Goal: Task Accomplishment & Management: Use online tool/utility

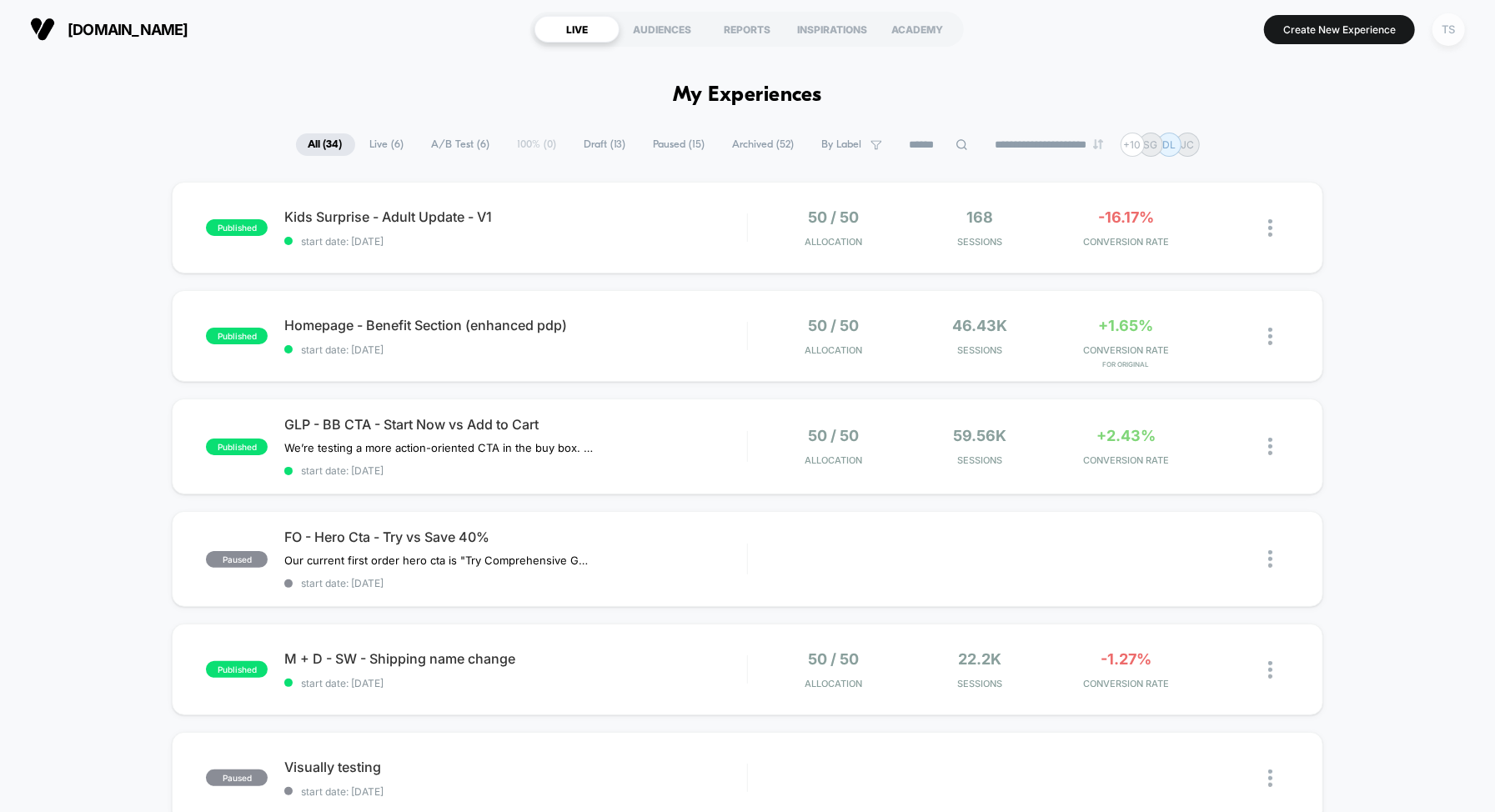
click at [1444, 30] on div "TS" at bounding box center [1448, 29] width 33 height 33
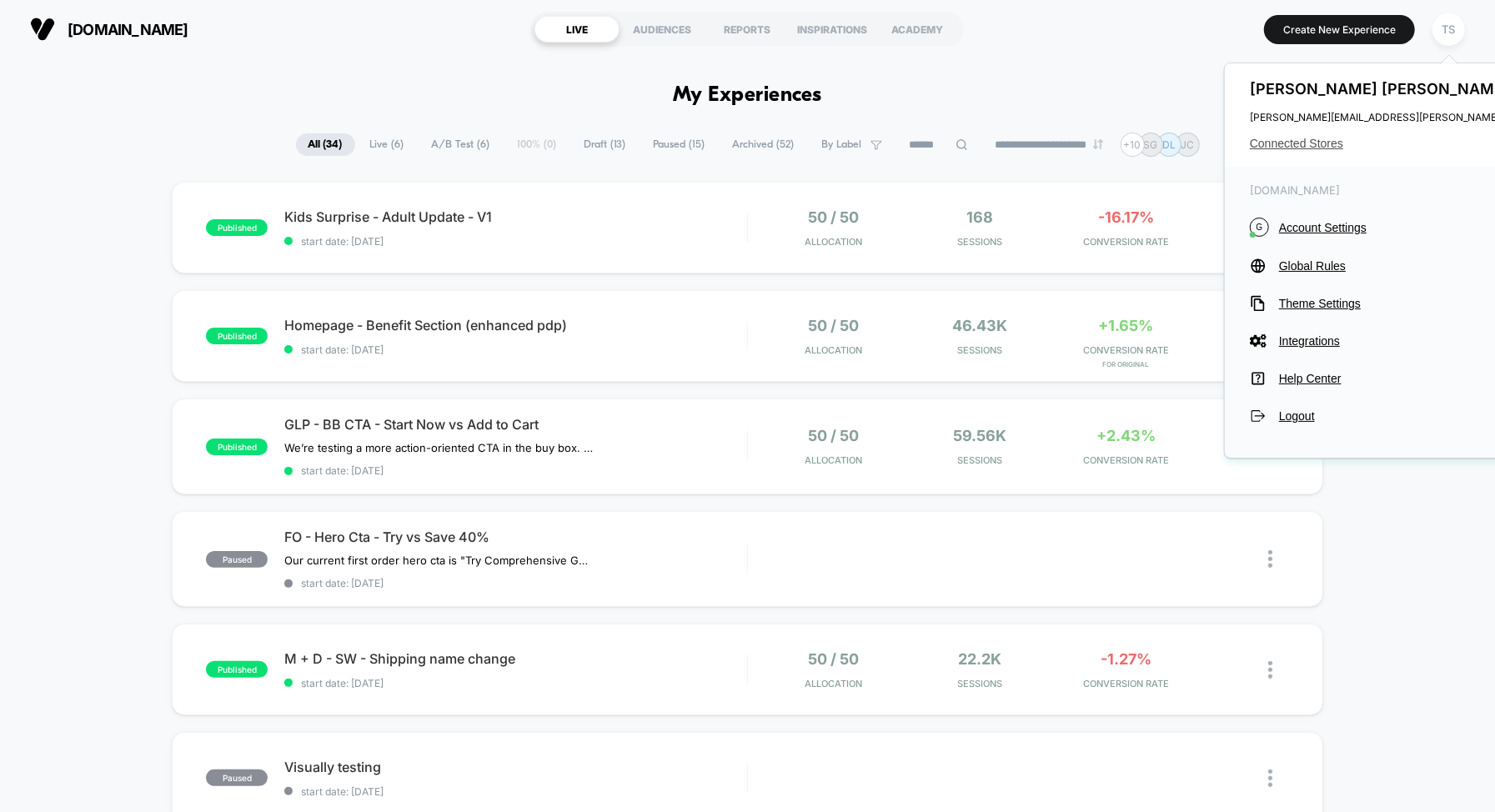
click at [1302, 143] on span "Connected Stores" at bounding box center [1415, 143] width 331 height 13
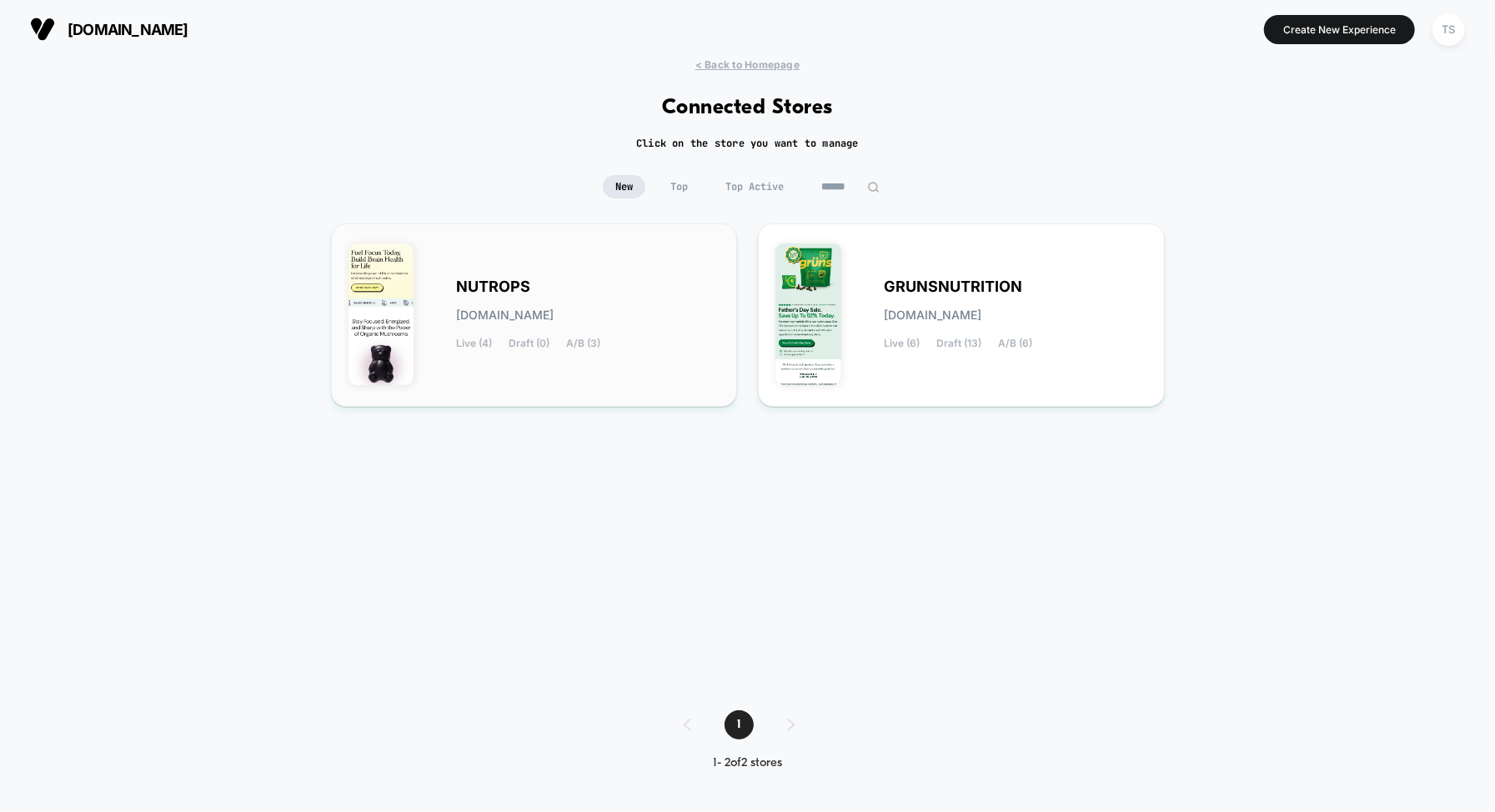
click at [595, 270] on div "NUTROPS [DOMAIN_NAME] Live (4) Draft (0) A/B (3)" at bounding box center [535, 314] width 372 height 148
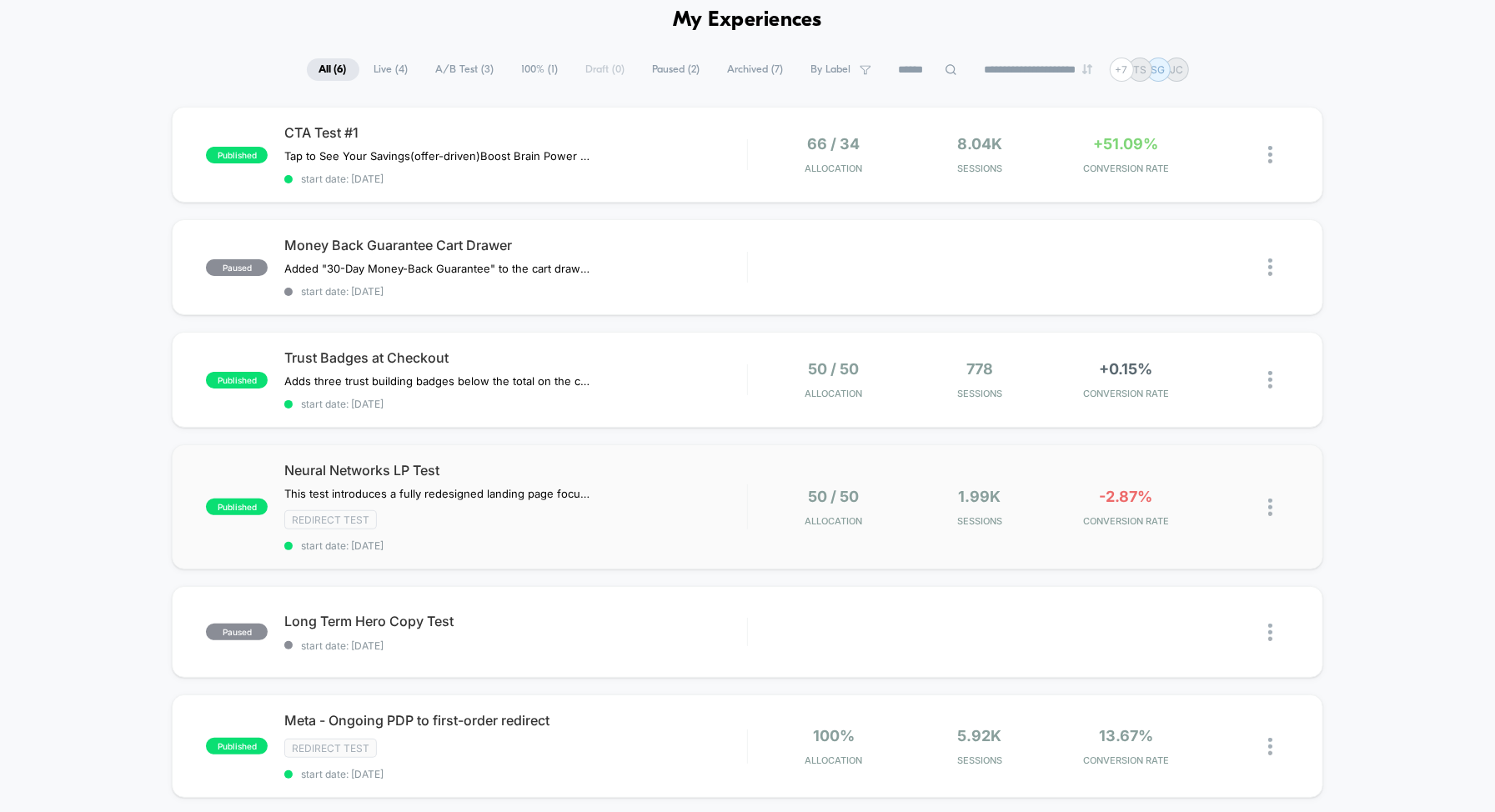
scroll to position [72, 0]
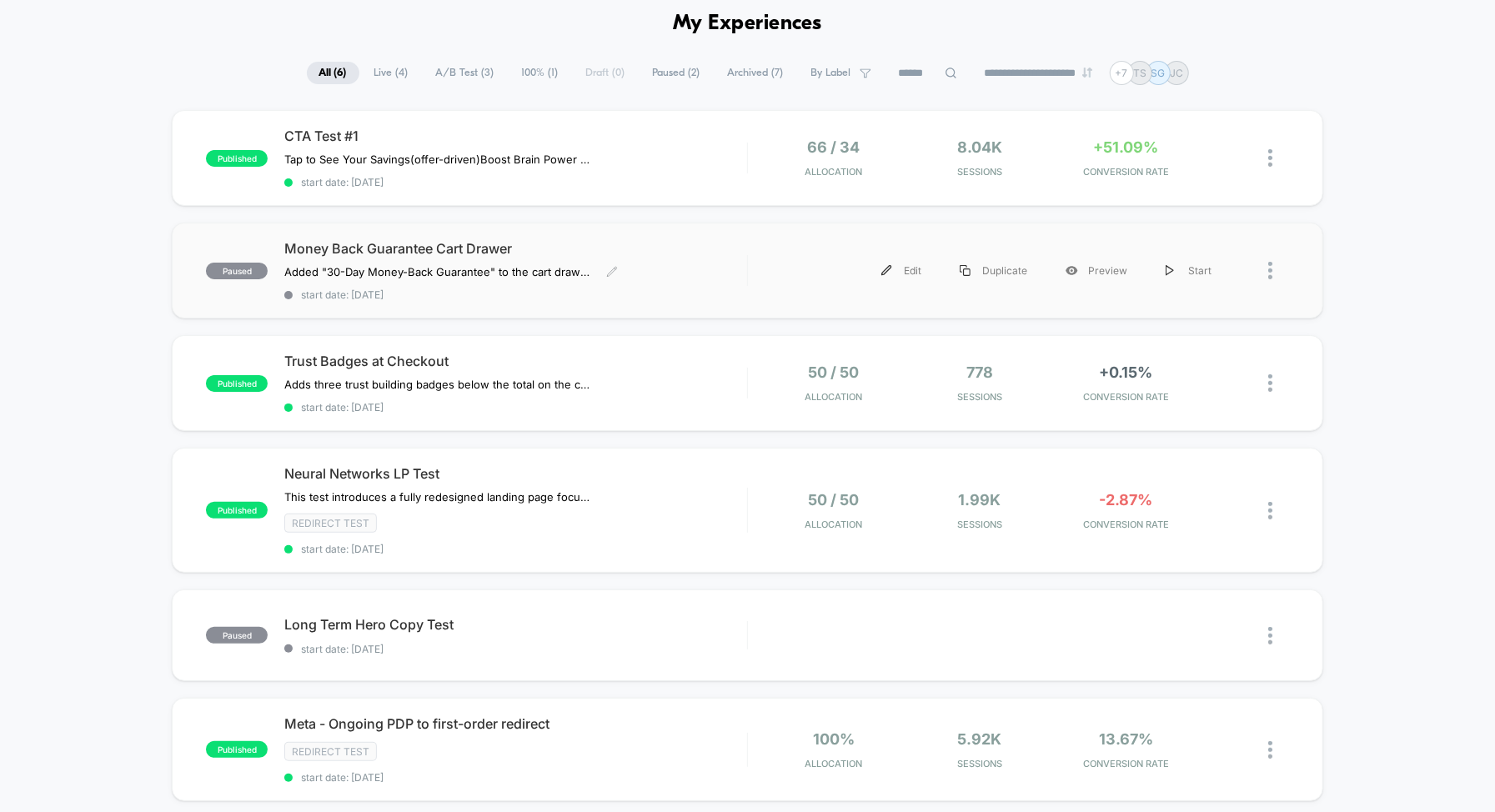
click at [477, 246] on span "Money Back Guarantee Cart Drawer" at bounding box center [516, 248] width 463 height 17
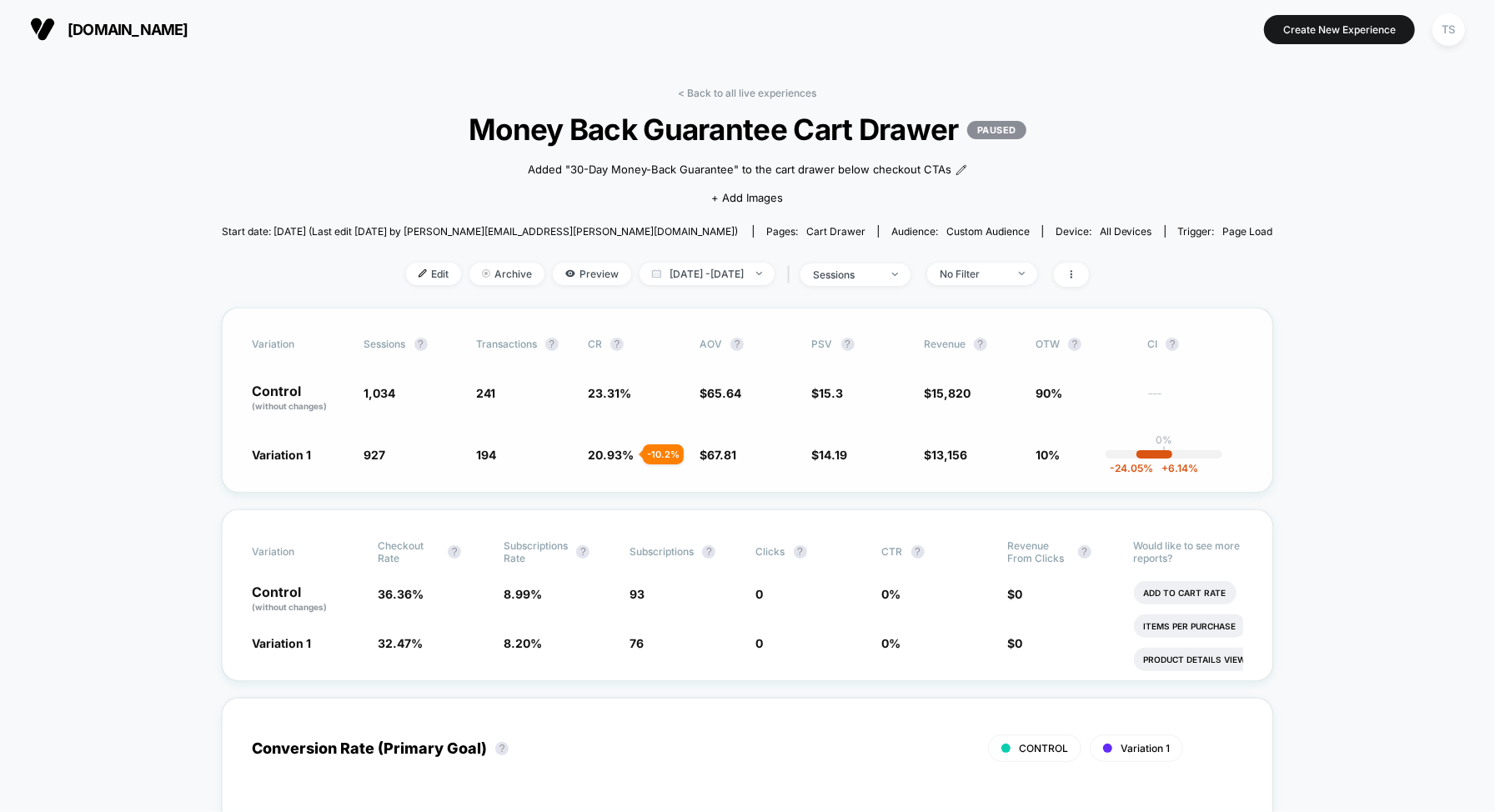
scroll to position [8, 0]
click at [726, 95] on link "< Back to all live experiences" at bounding box center [747, 92] width 138 height 13
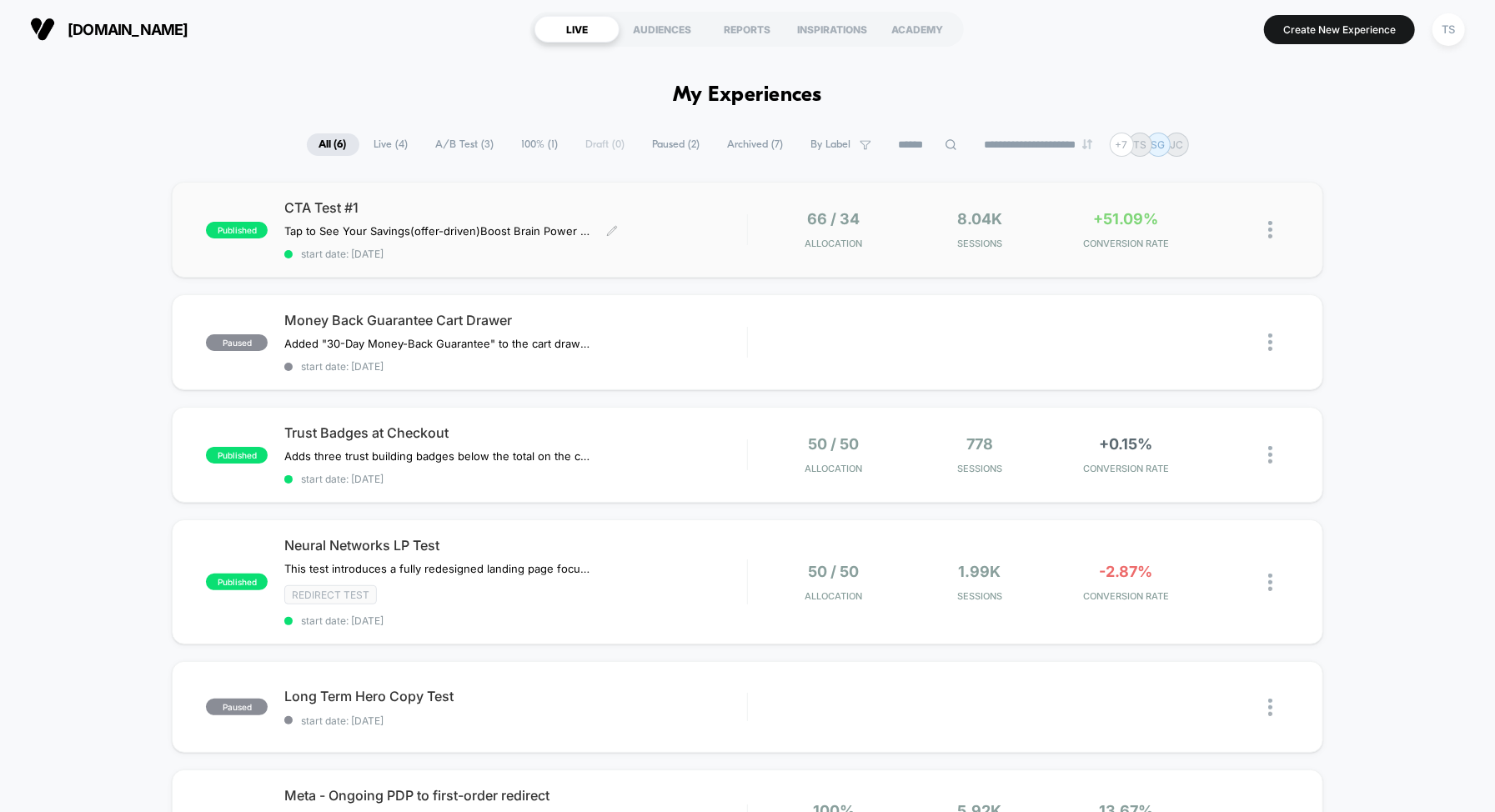
click at [511, 205] on span "CTA Test #1" at bounding box center [516, 208] width 463 height 17
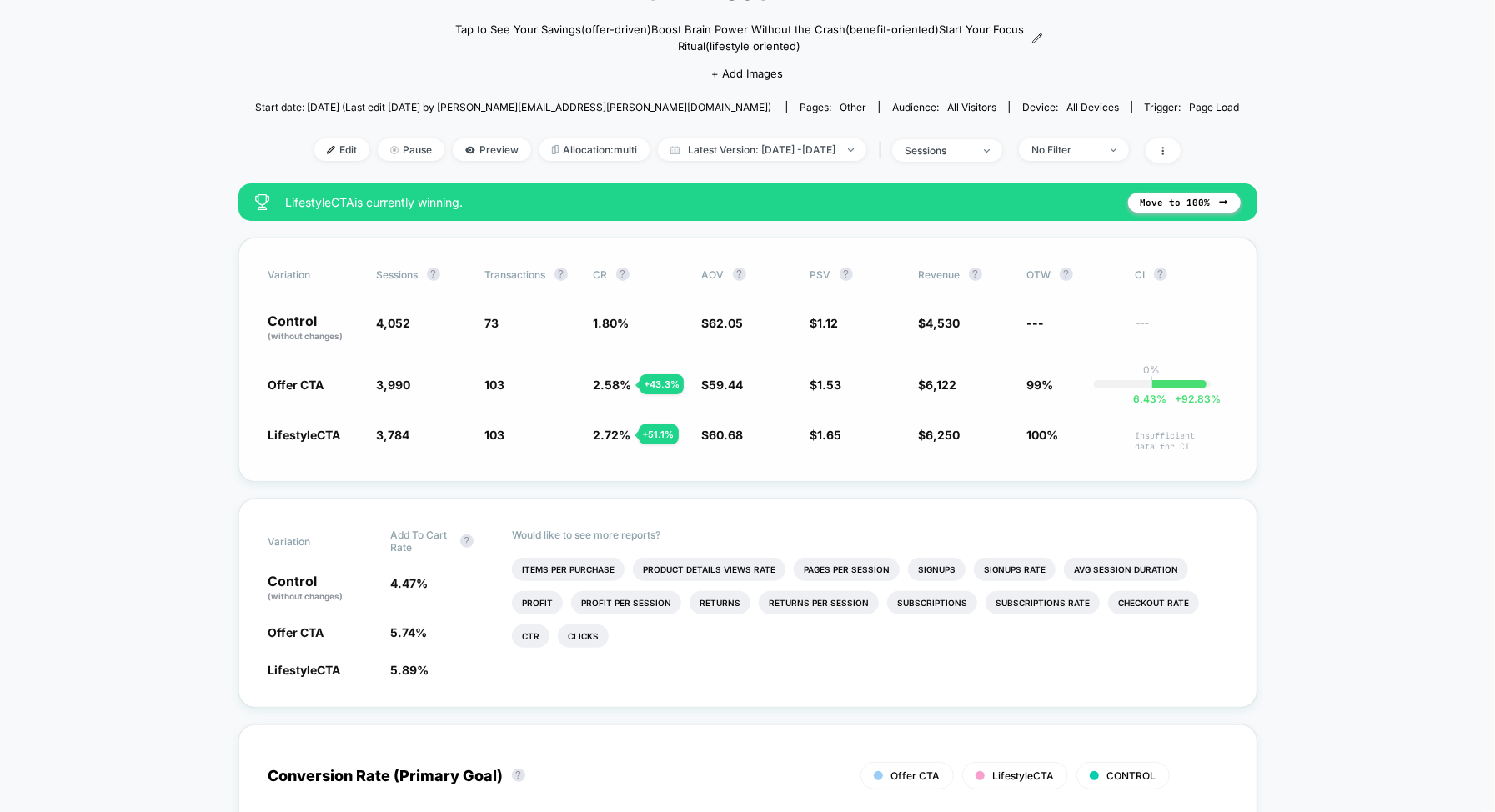
scroll to position [147, 0]
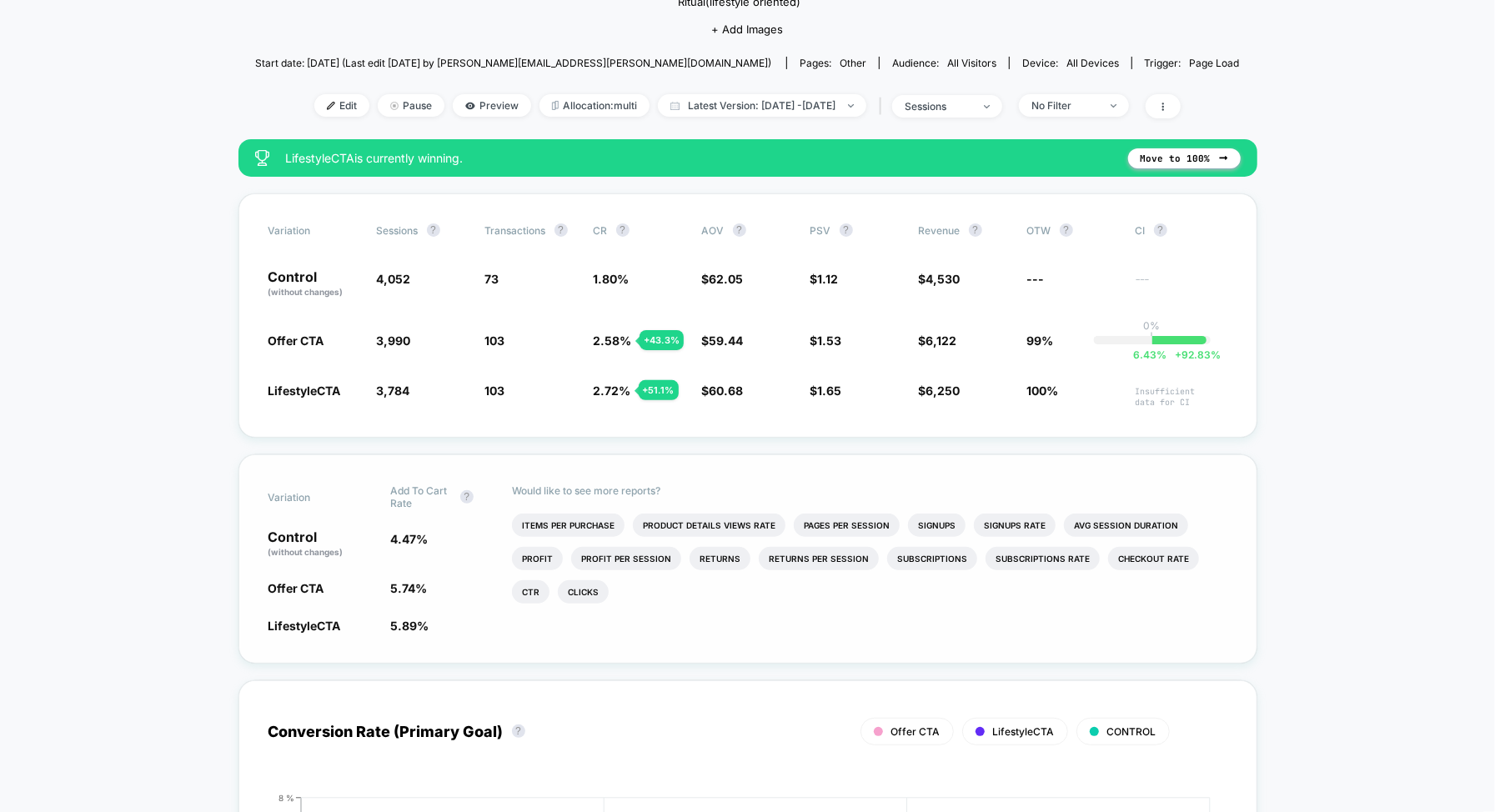
scroll to position [189, 0]
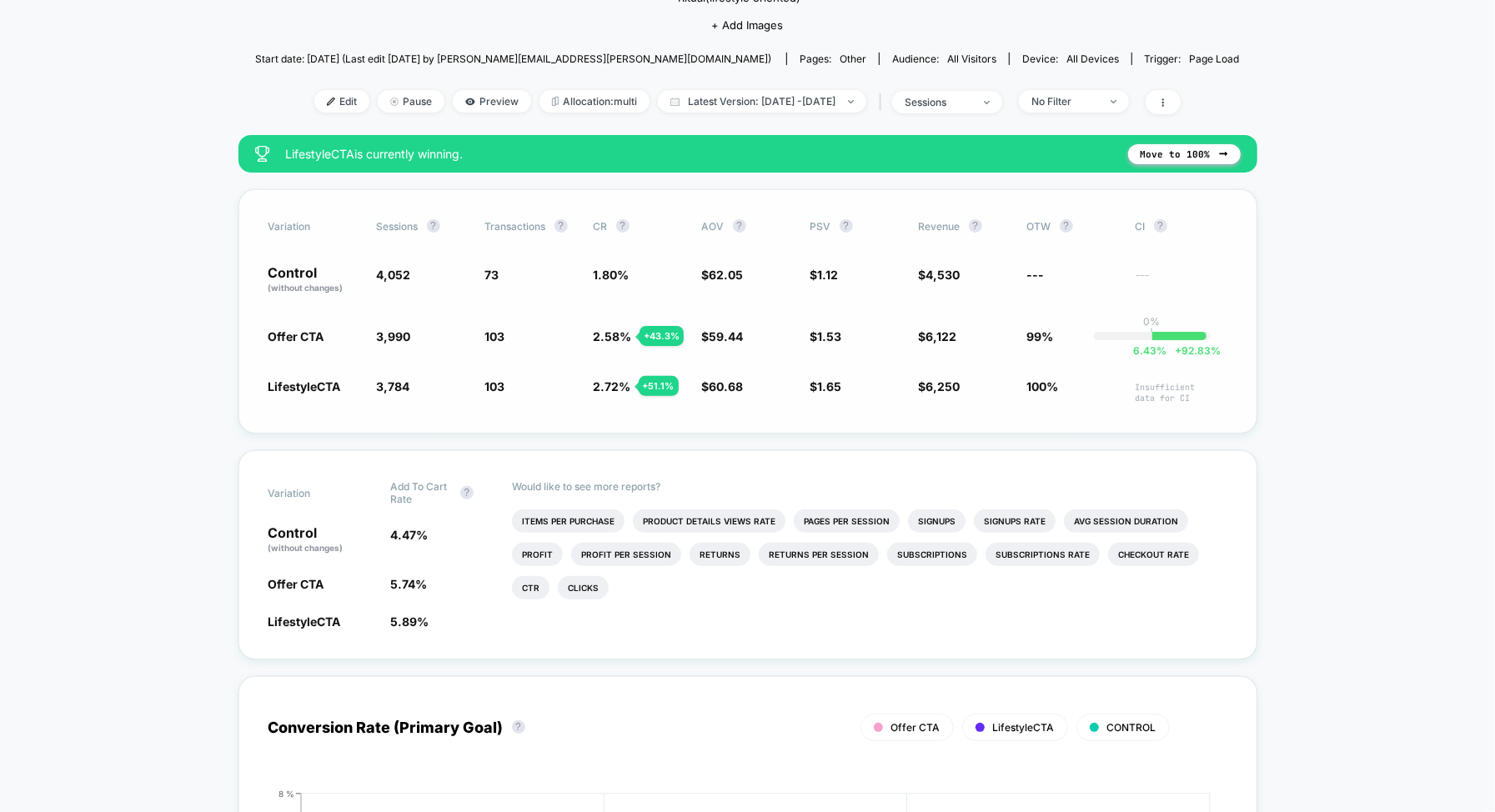
click at [658, 413] on div "Variation Sessions ? Transactions ? CR ? AOV ? PSV ? Revenue ? OTW ? CI ? Contr…" at bounding box center [747, 311] width 1019 height 244
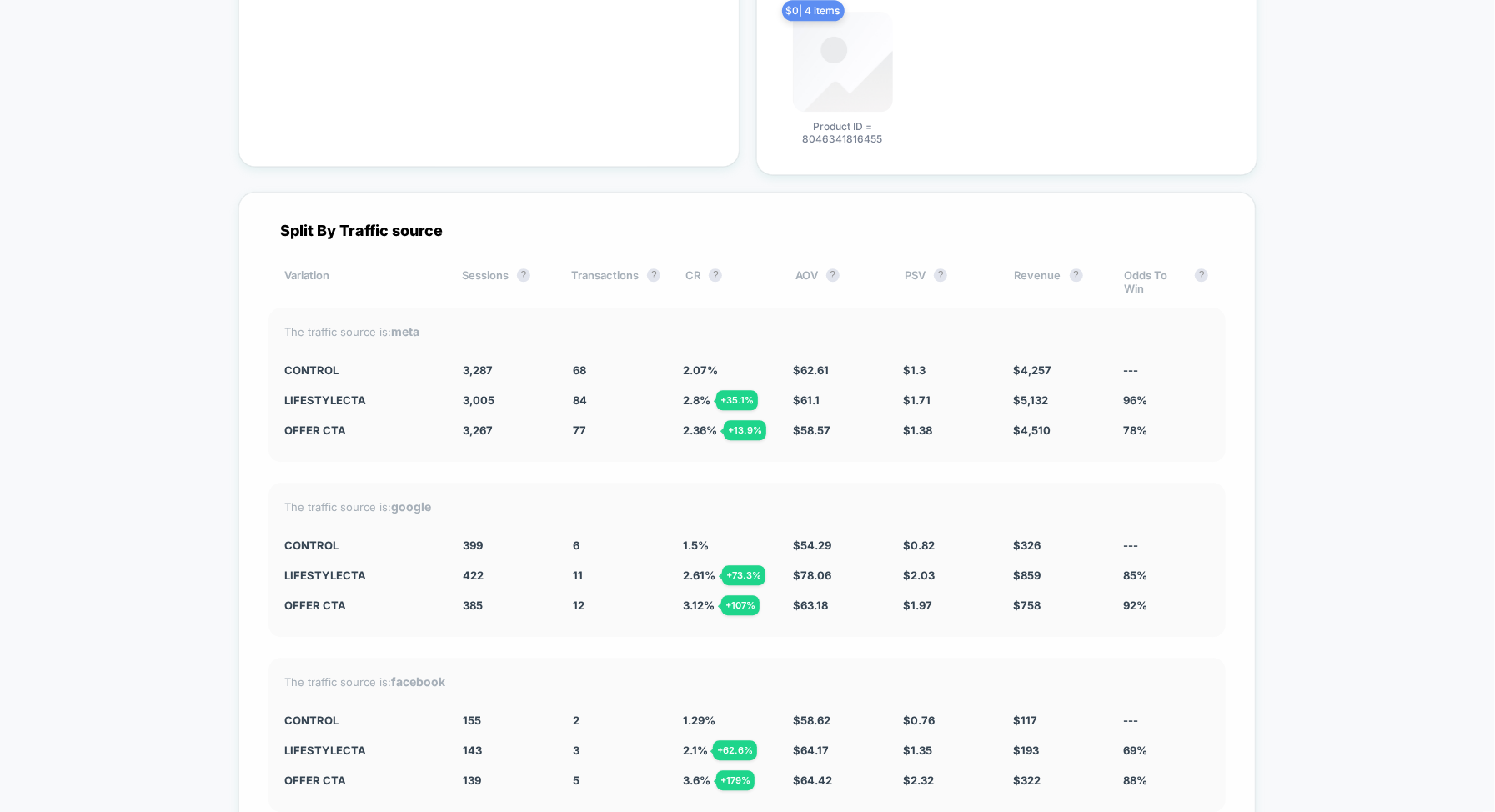
scroll to position [3038, 0]
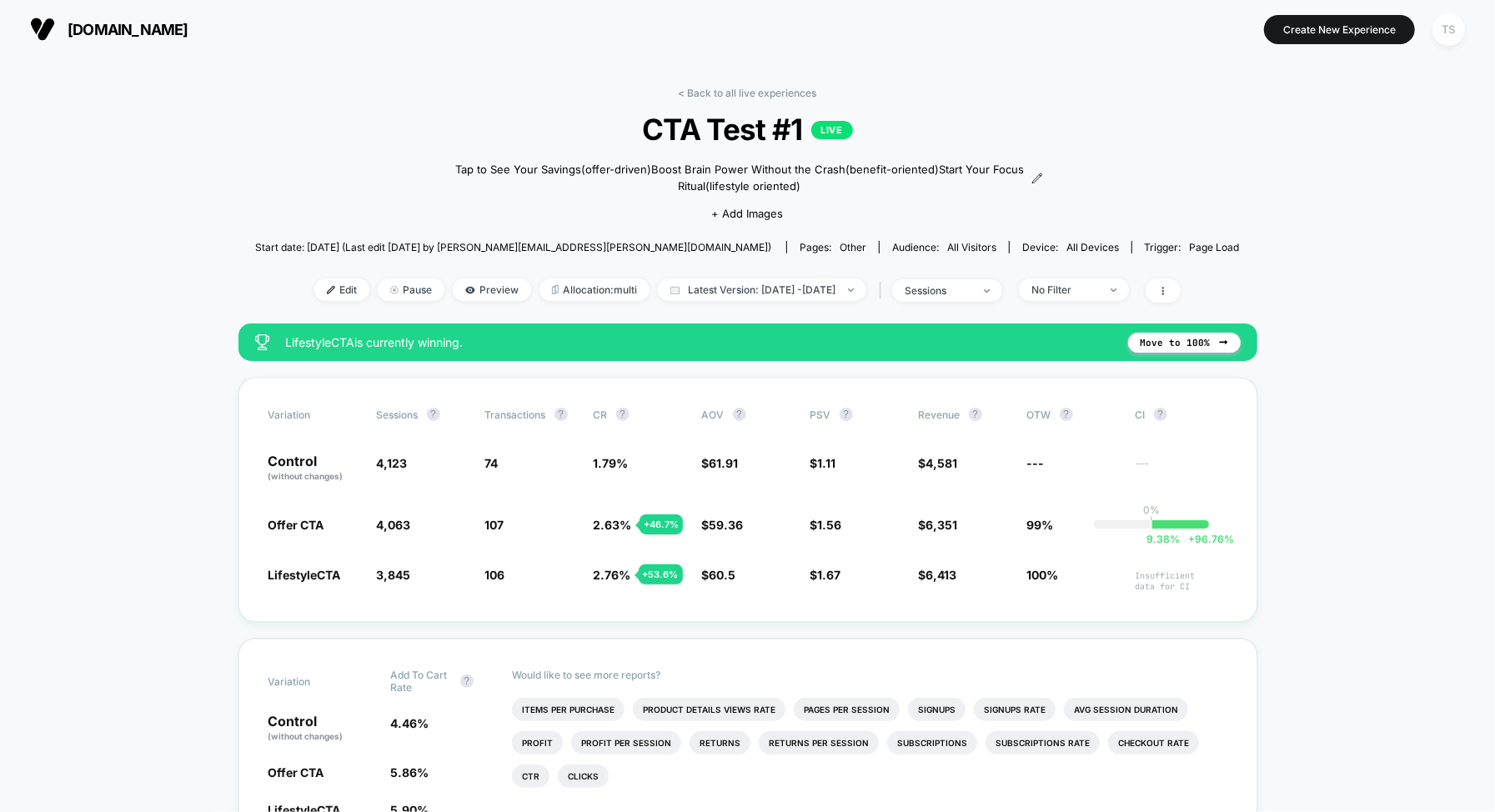
click at [1451, 32] on div "TS" at bounding box center [1448, 29] width 33 height 33
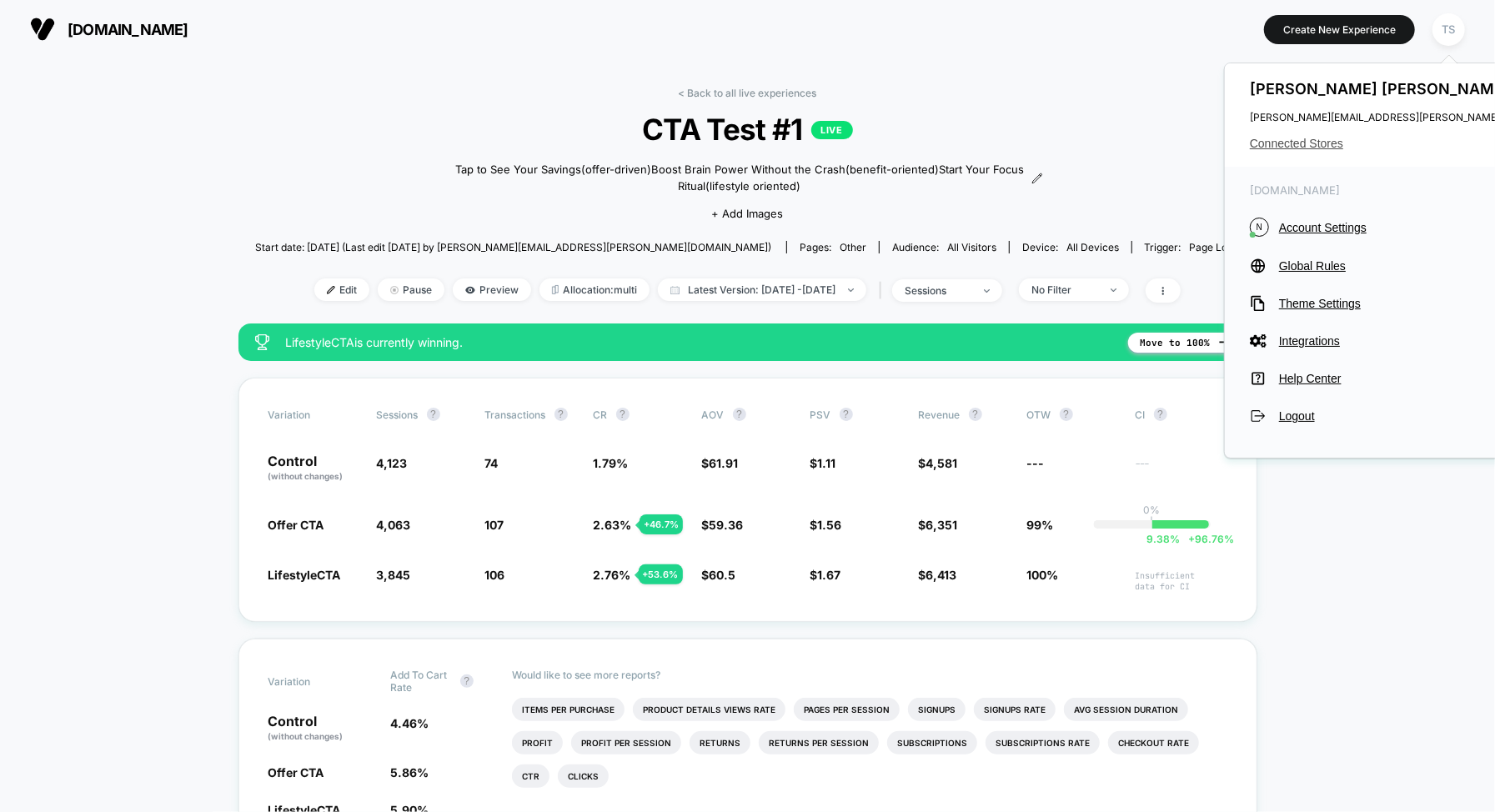
click at [1285, 144] on span "Connected Stores" at bounding box center [1415, 143] width 331 height 13
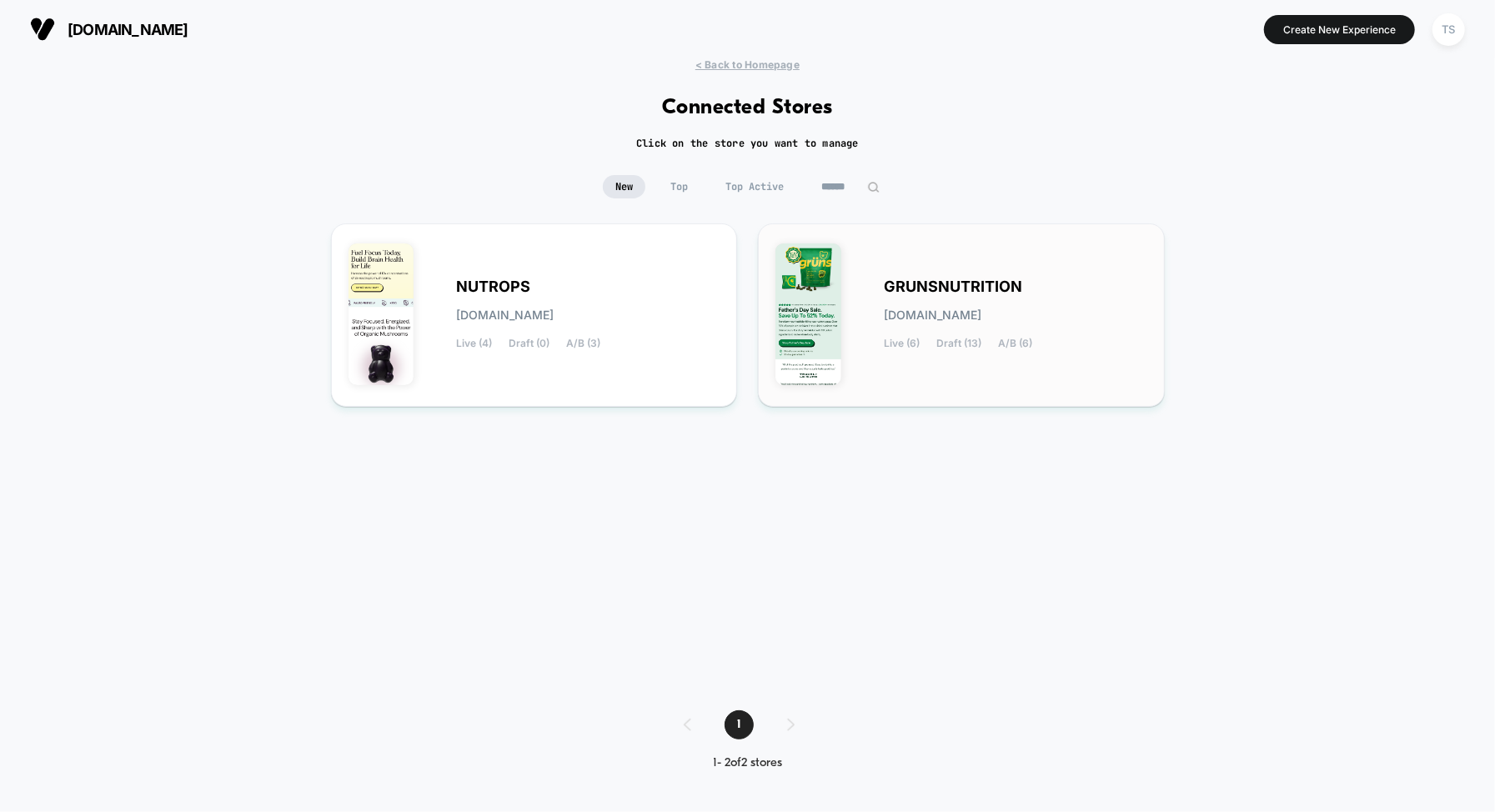
click at [1033, 296] on div "GRUNSNUTRITION grunsnutrition.myshopify.com Live (6) Draft (13) A/B (6)" at bounding box center [1015, 315] width 263 height 69
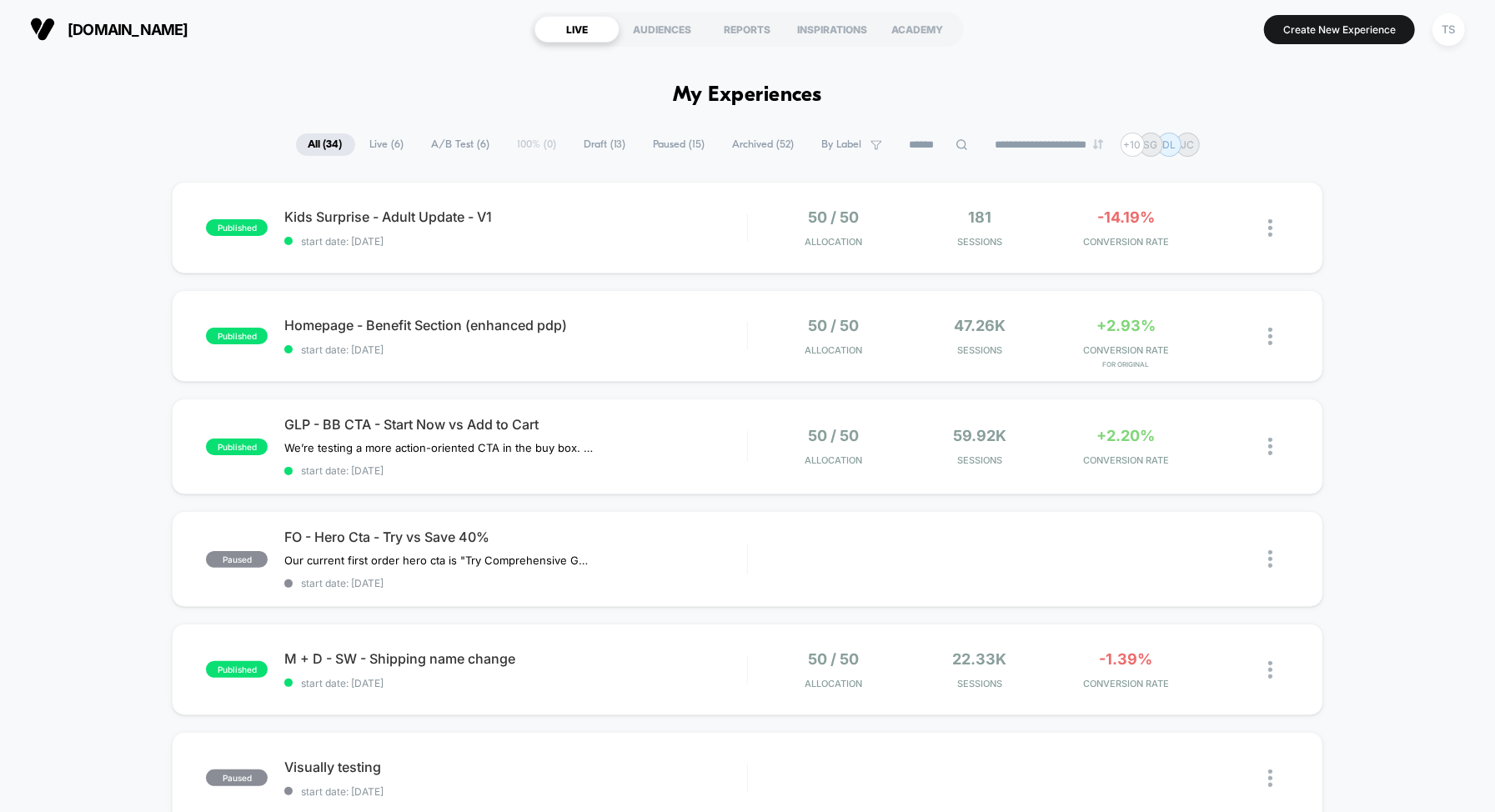
click at [462, 149] on span "A/B Test ( 6 )" at bounding box center [460, 144] width 83 height 23
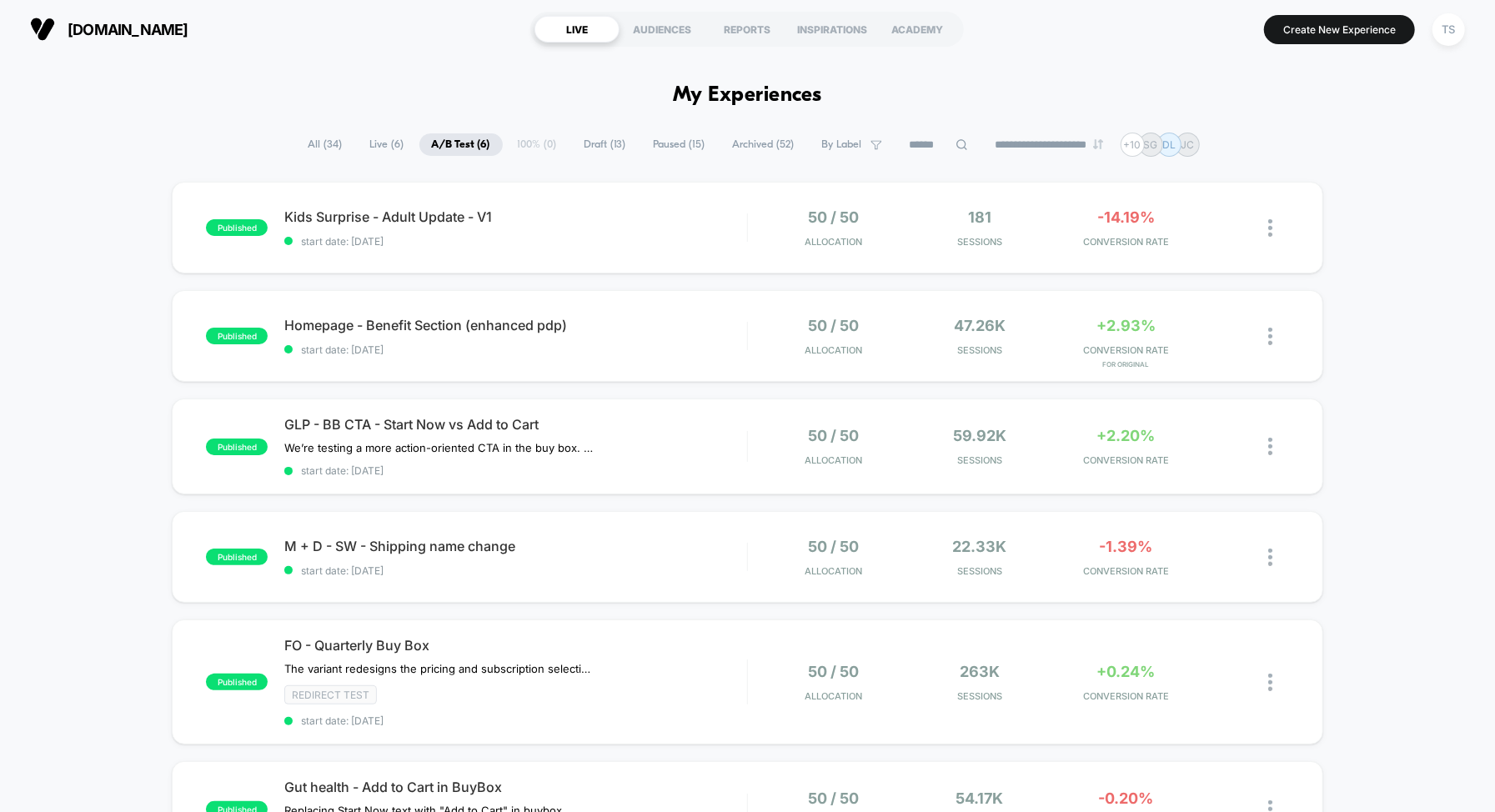
click at [606, 132] on div "**********" at bounding box center [748, 144] width 904 height 24
click at [601, 150] on span "Draft ( 13 )" at bounding box center [605, 144] width 67 height 23
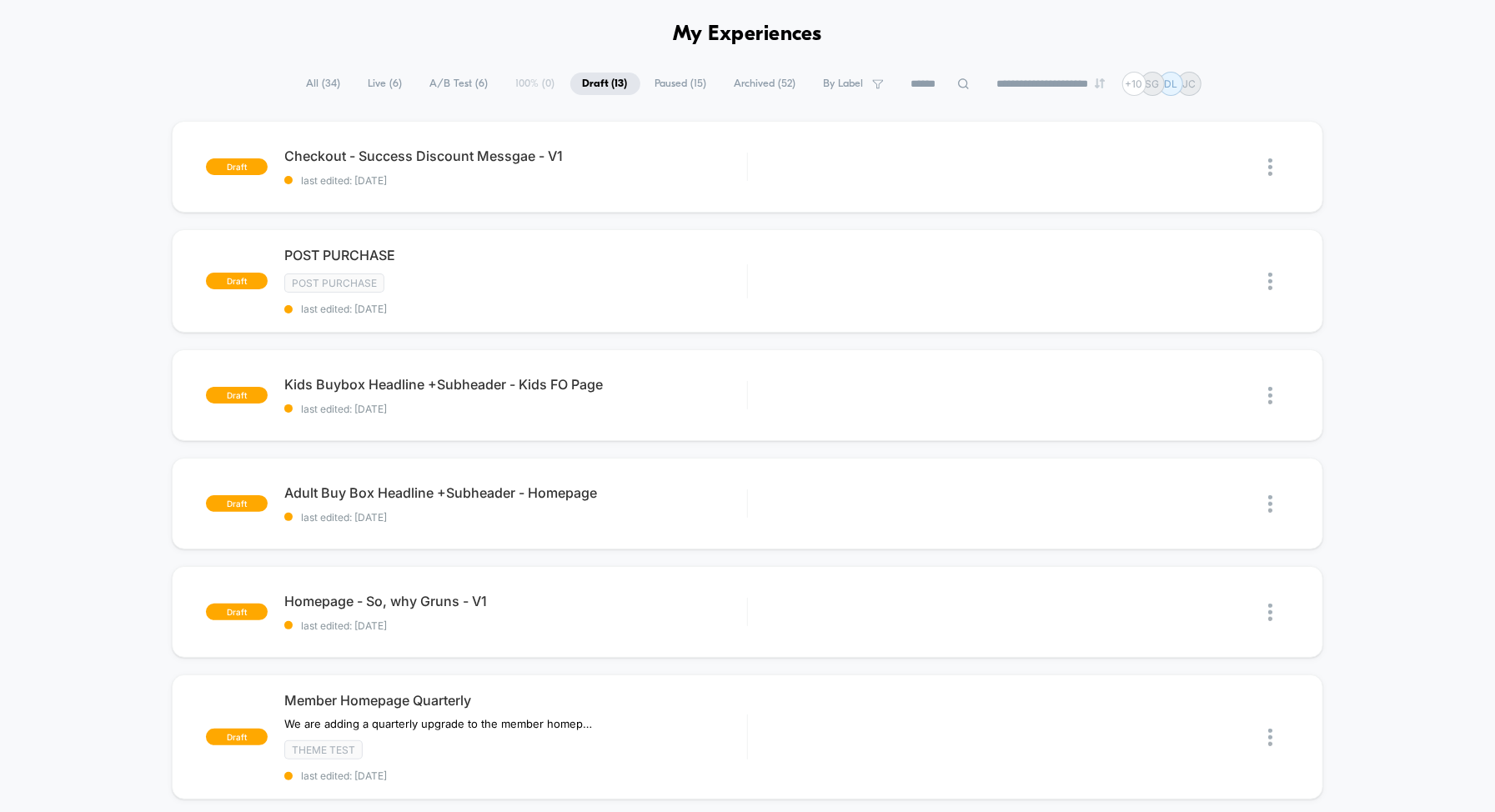
scroll to position [78, 0]
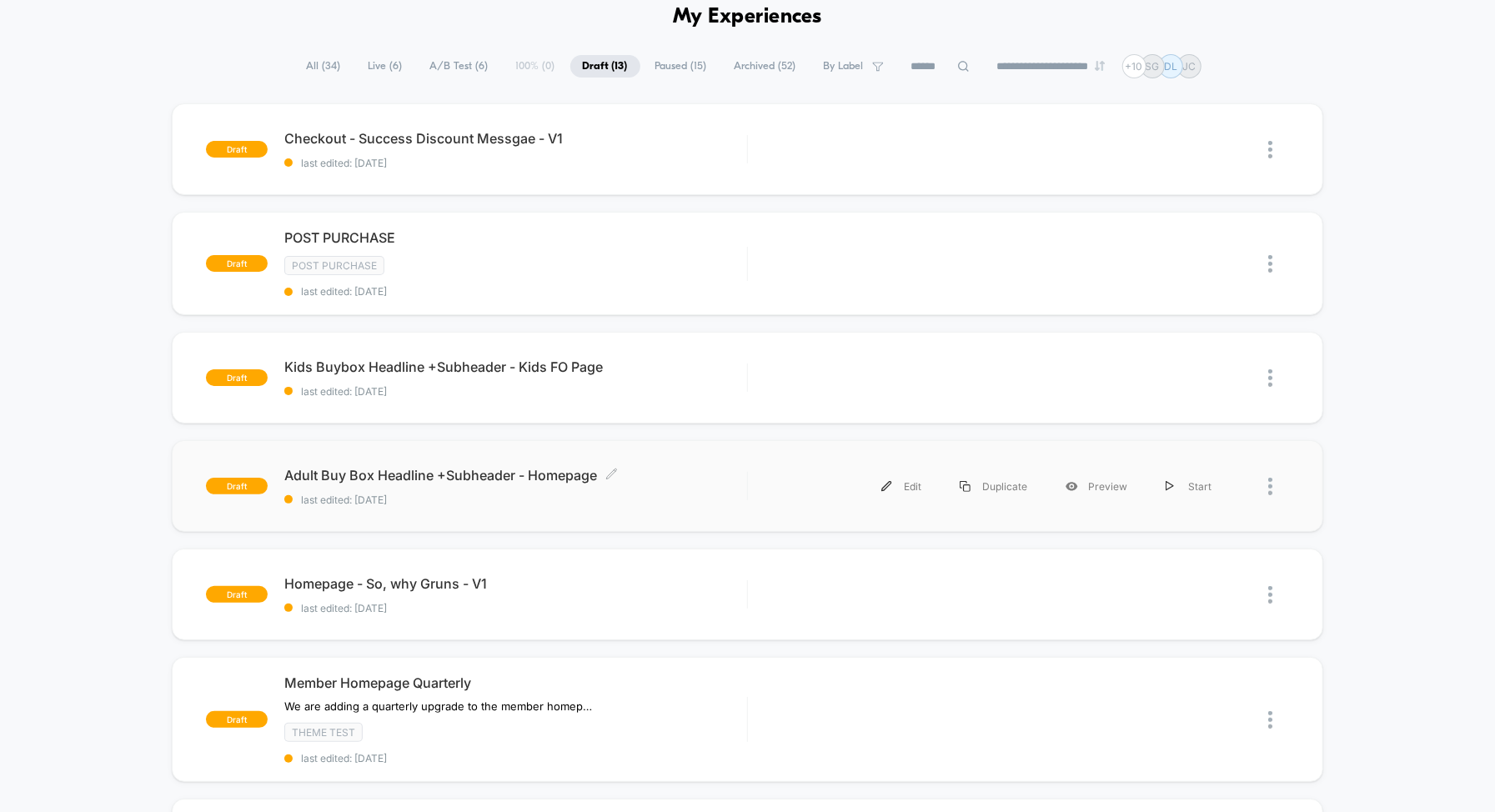
click at [475, 494] on span "last edited: 10/9/2025" at bounding box center [516, 499] width 463 height 13
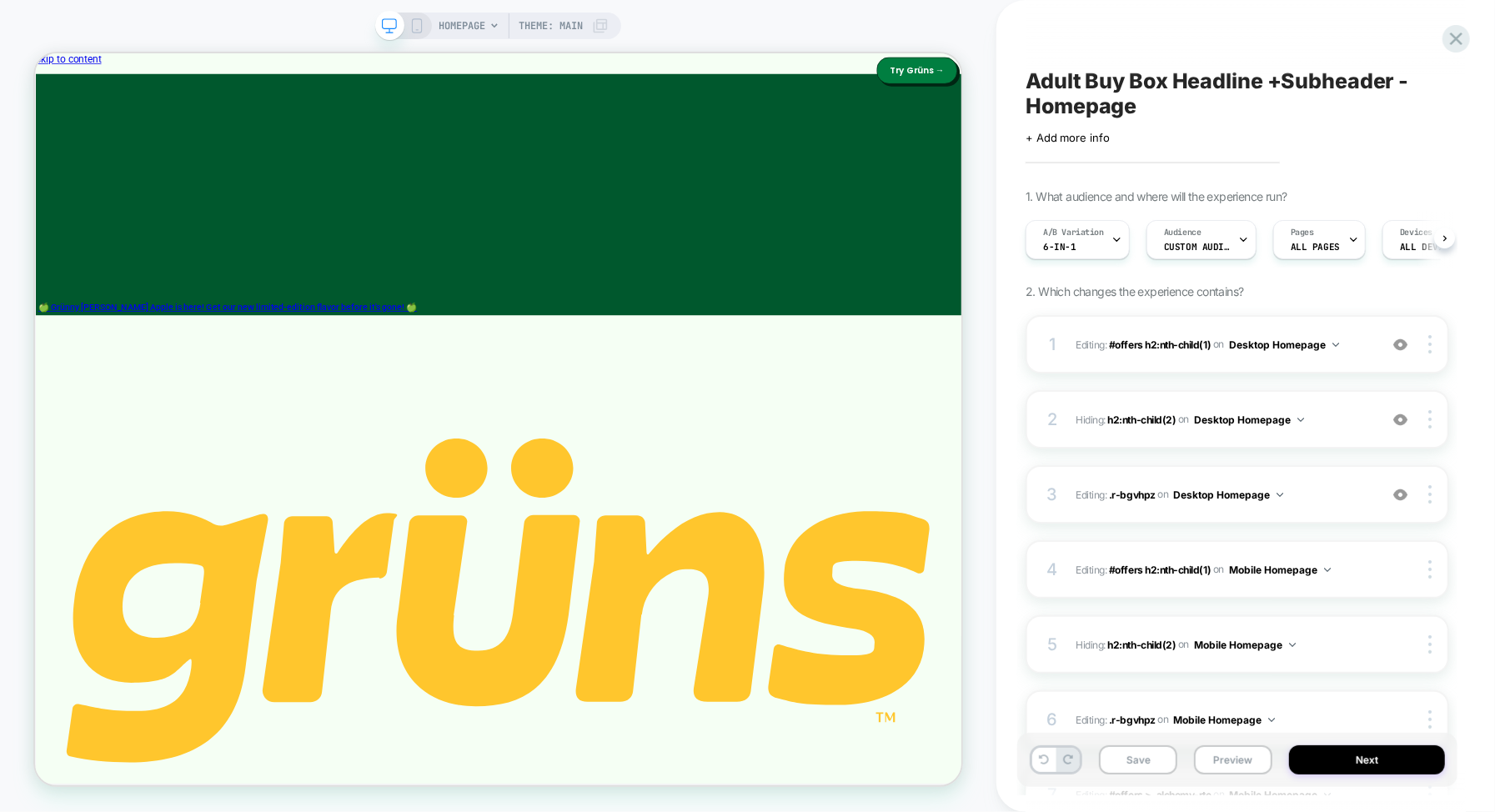
scroll to position [0, 1]
click at [1111, 244] on icon at bounding box center [1116, 239] width 11 height 11
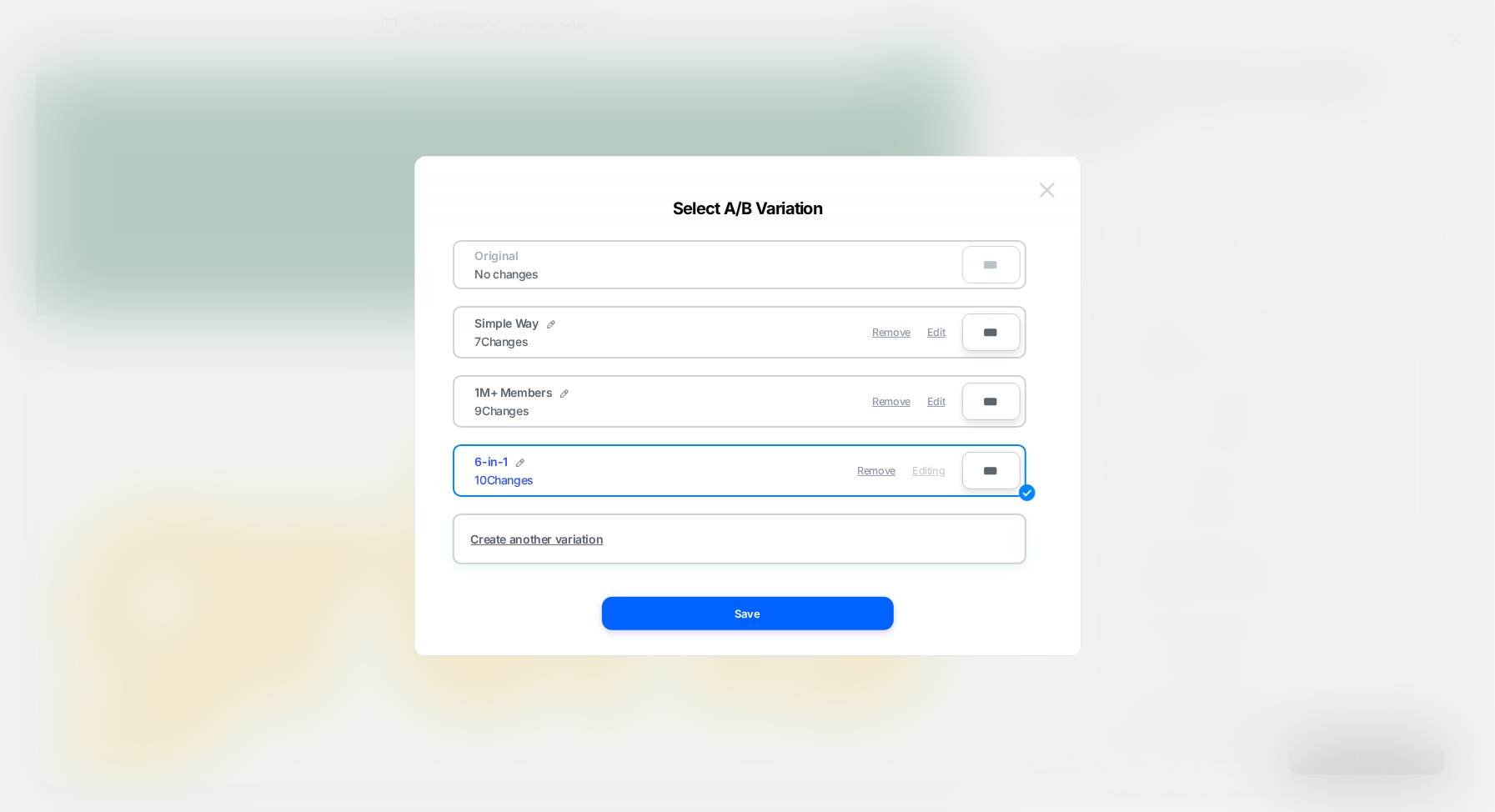
click at [1045, 188] on img at bounding box center [1047, 189] width 15 height 14
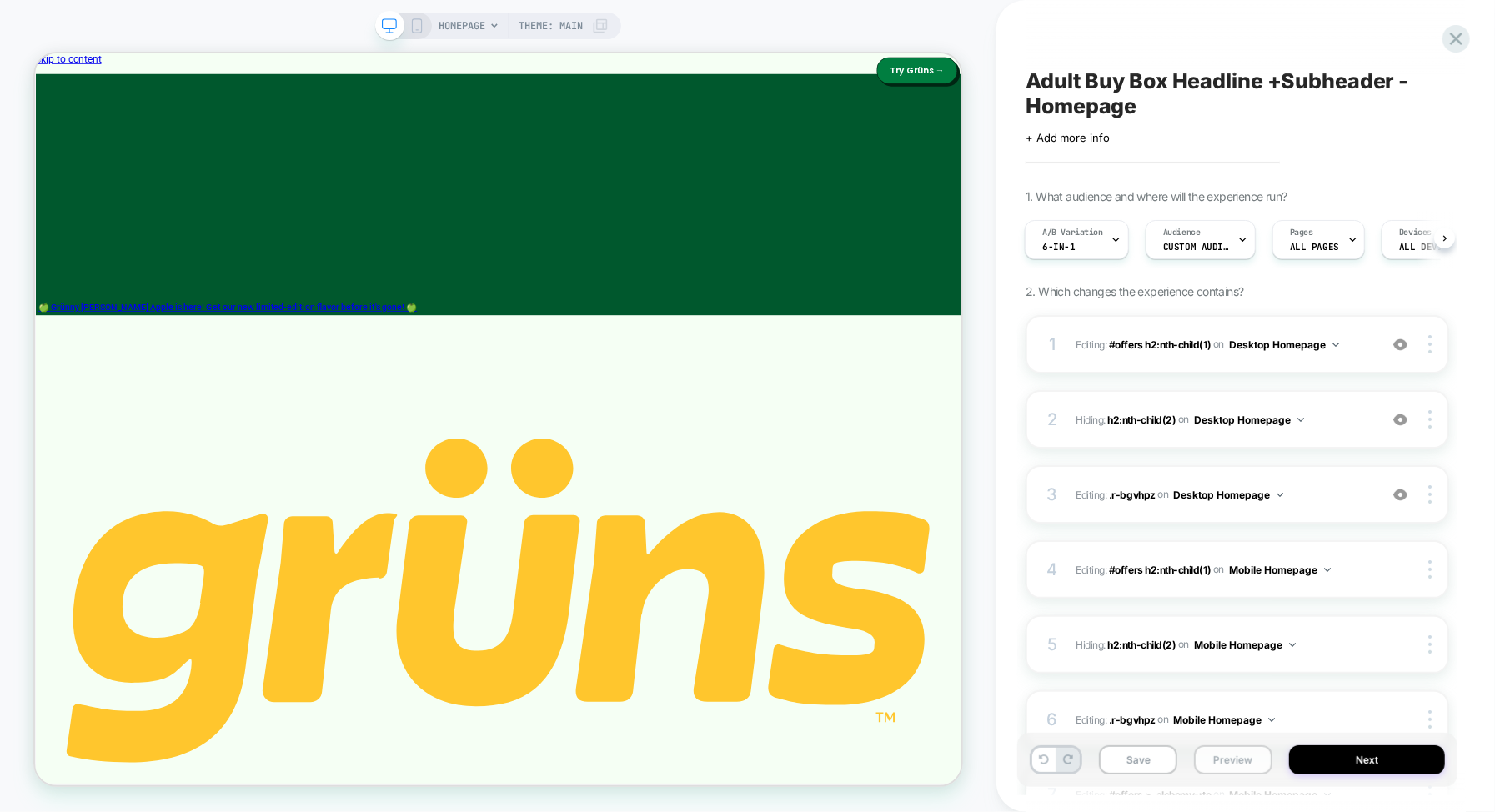
click at [1230, 753] on button "Preview" at bounding box center [1233, 759] width 78 height 29
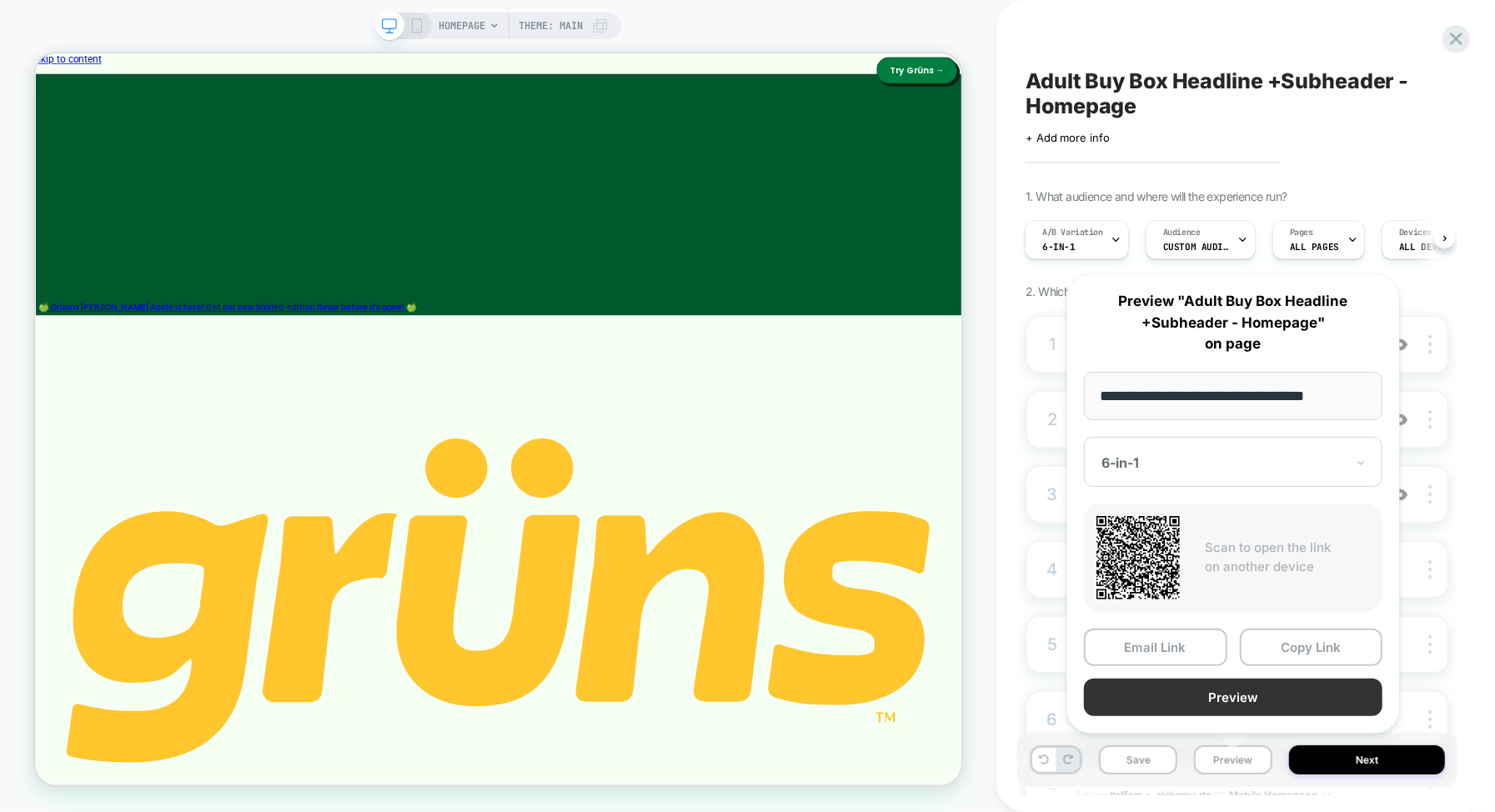
click at [1191, 693] on button "Preview" at bounding box center [1233, 696] width 298 height 38
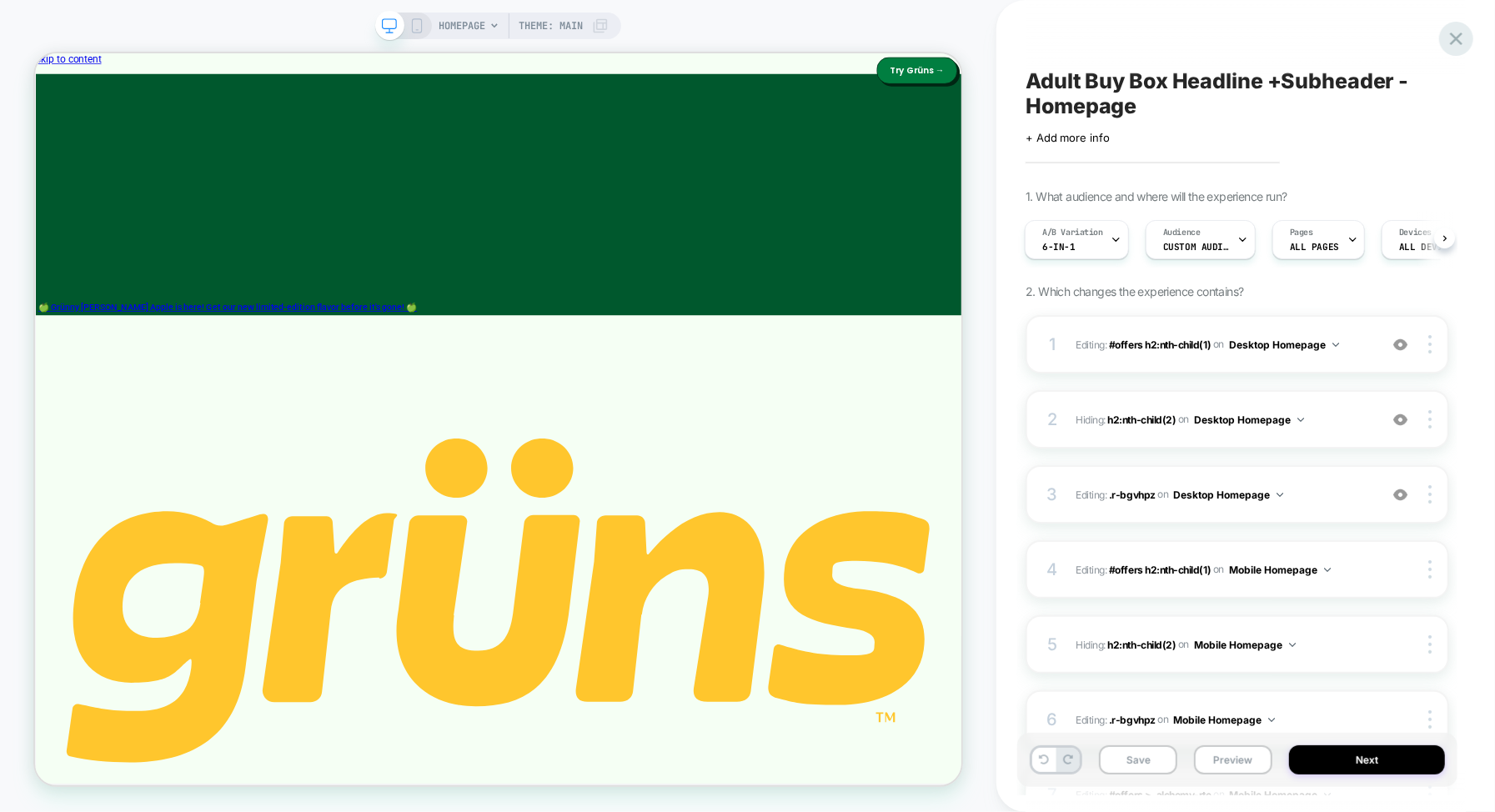
click at [1456, 40] on icon at bounding box center [1456, 39] width 13 height 13
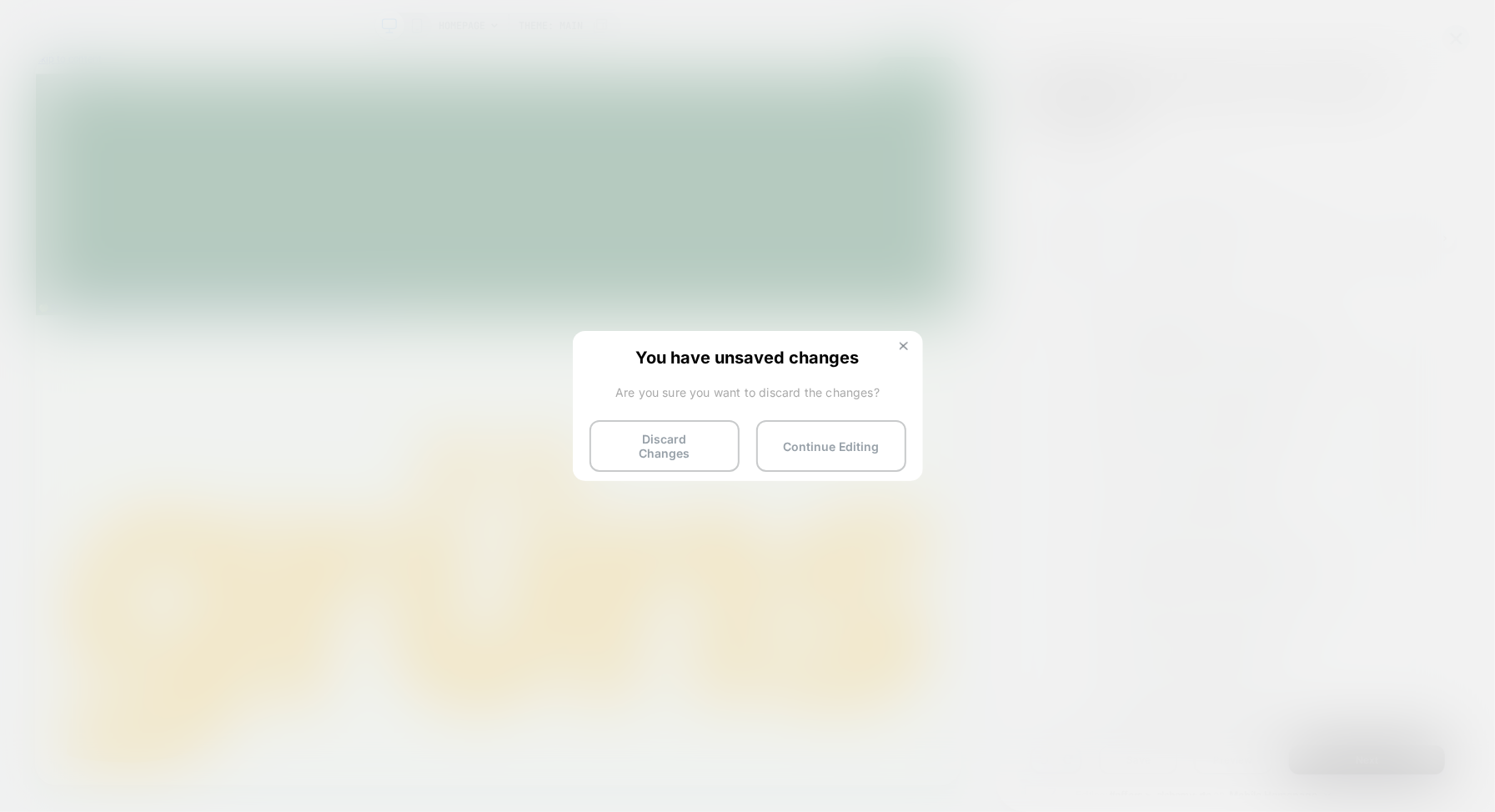
click at [907, 341] on button at bounding box center [904, 348] width 18 height 14
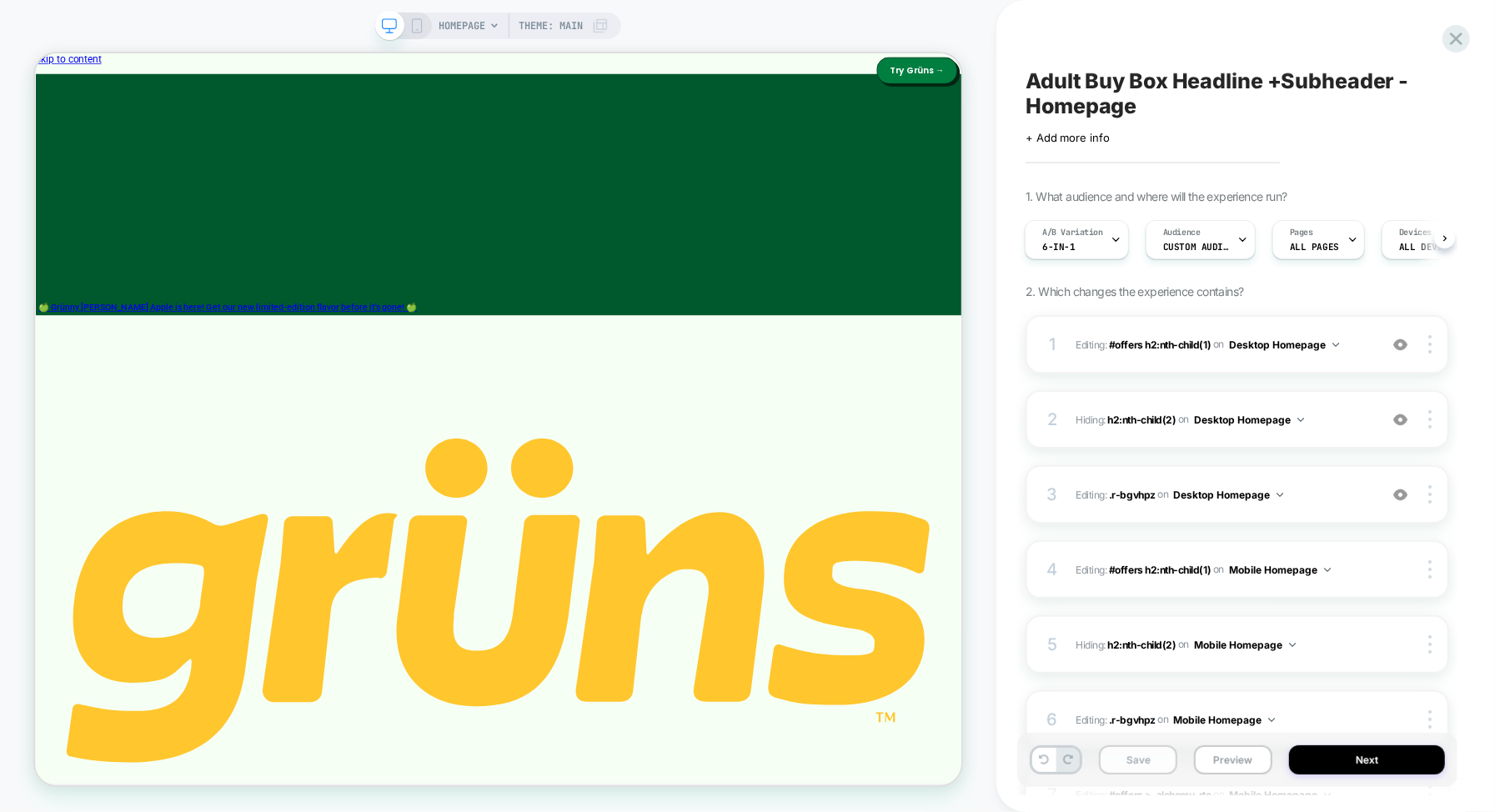
click at [1138, 753] on button "Save" at bounding box center [1138, 759] width 78 height 29
click at [1450, 34] on icon at bounding box center [1456, 39] width 23 height 23
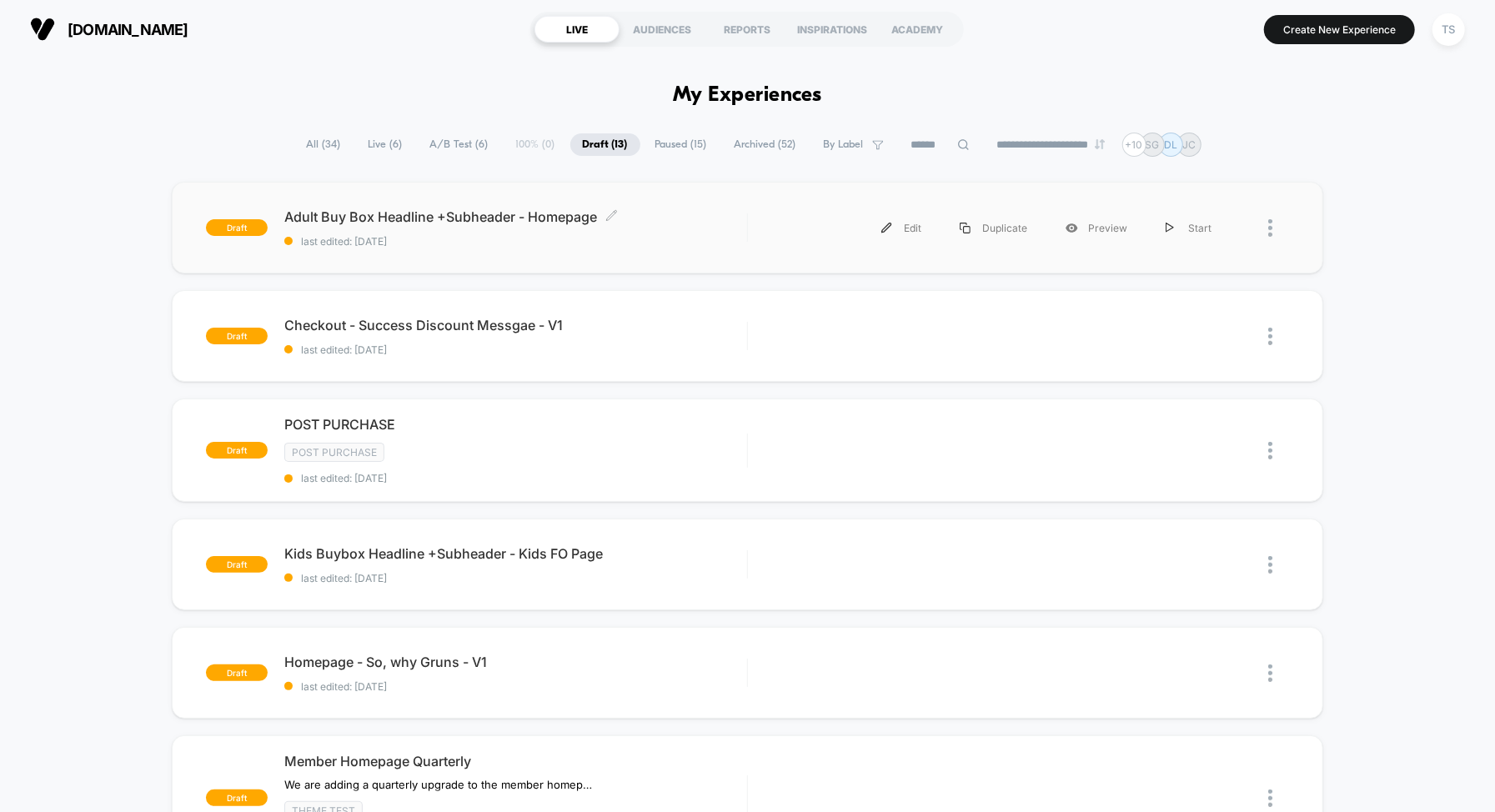
click at [646, 227] on div "Adult Buy Box Headline +Subheader - Homepage Click to edit experience details C…" at bounding box center [516, 228] width 463 height 39
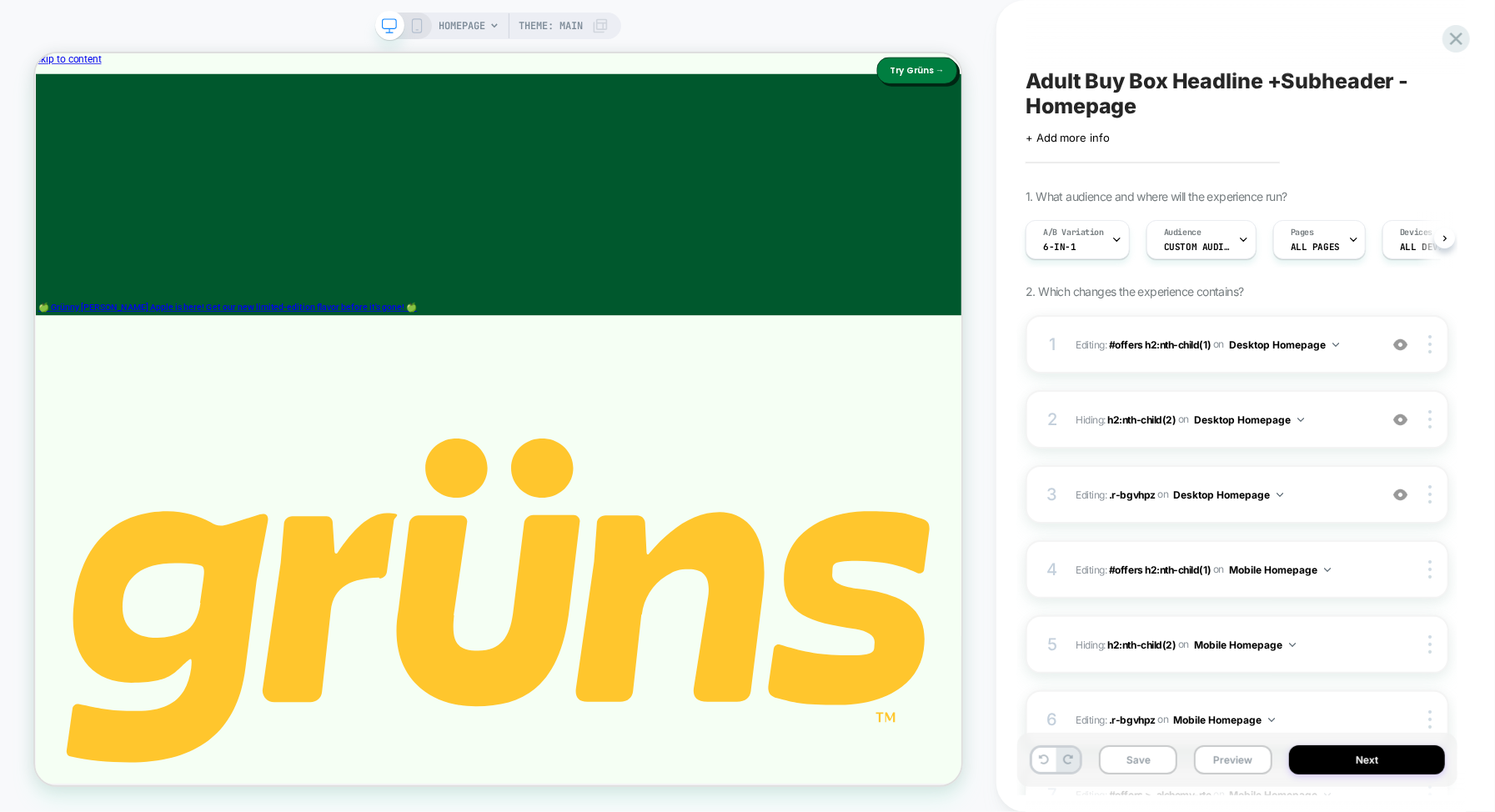
scroll to position [0, 1]
click at [1356, 760] on button "Next" at bounding box center [1367, 759] width 156 height 29
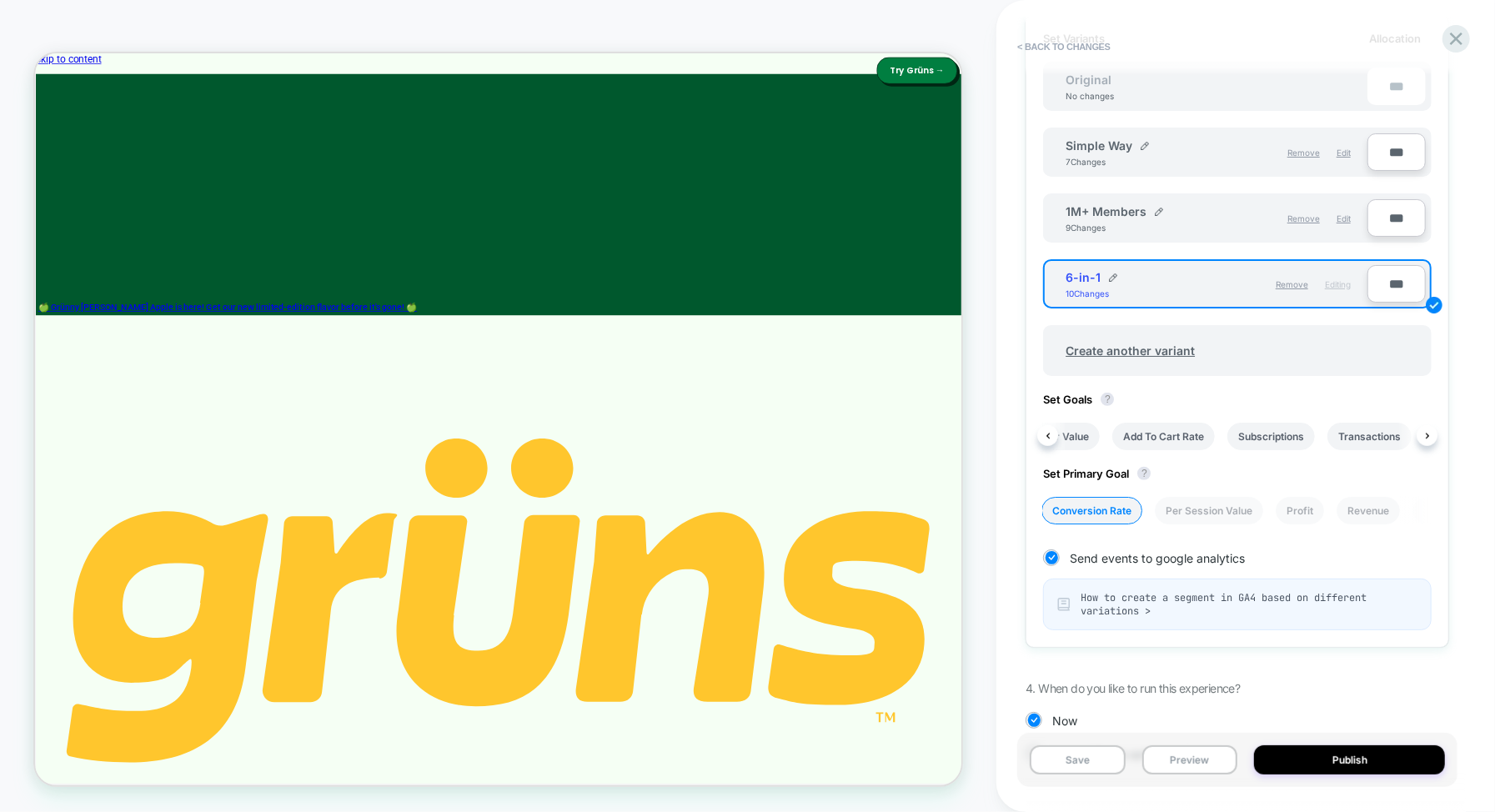
scroll to position [0, 482]
click at [1337, 761] on button "Publish" at bounding box center [1350, 759] width 191 height 29
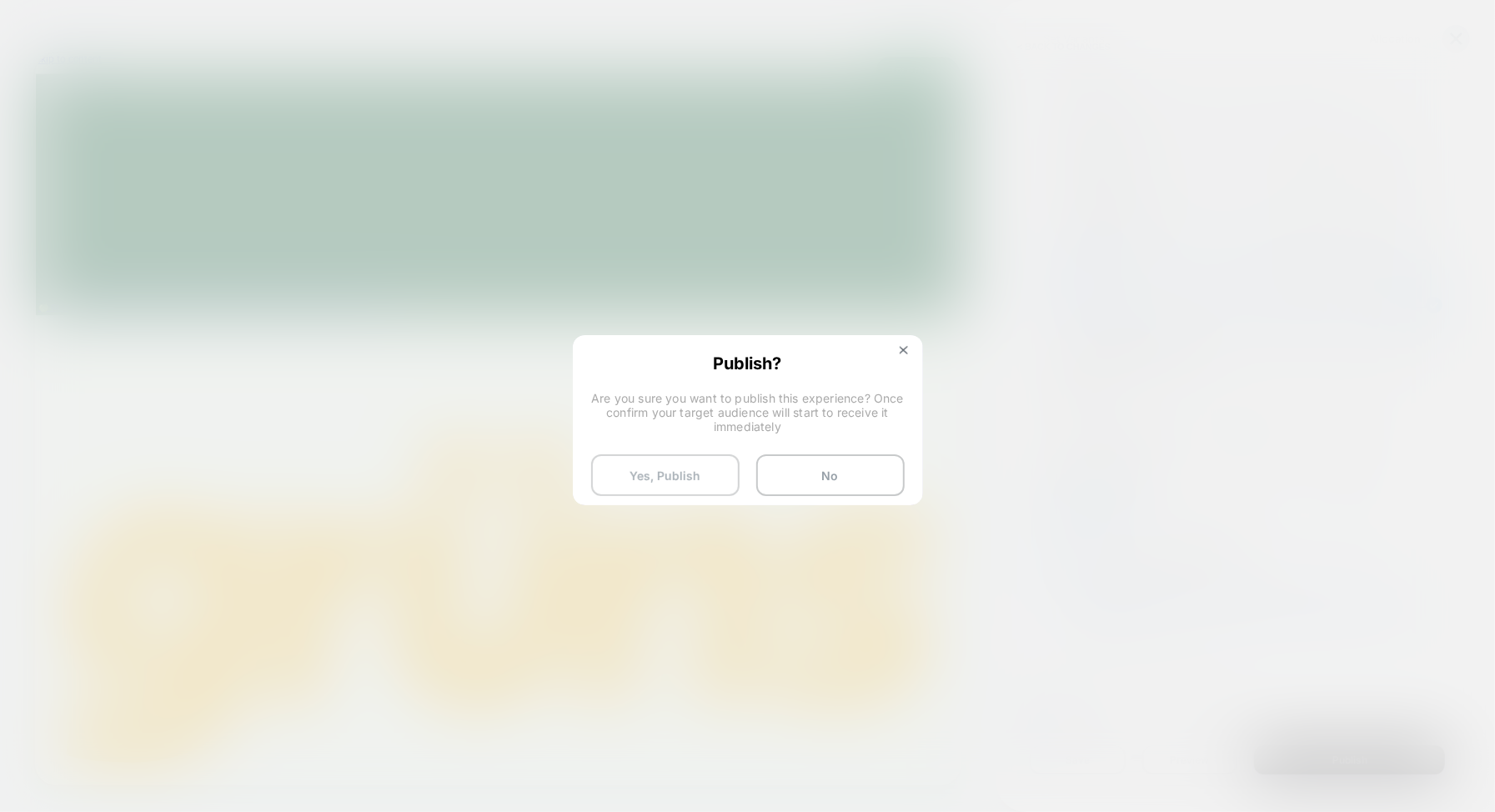
click at [689, 472] on button "Yes, Publish" at bounding box center [665, 475] width 148 height 42
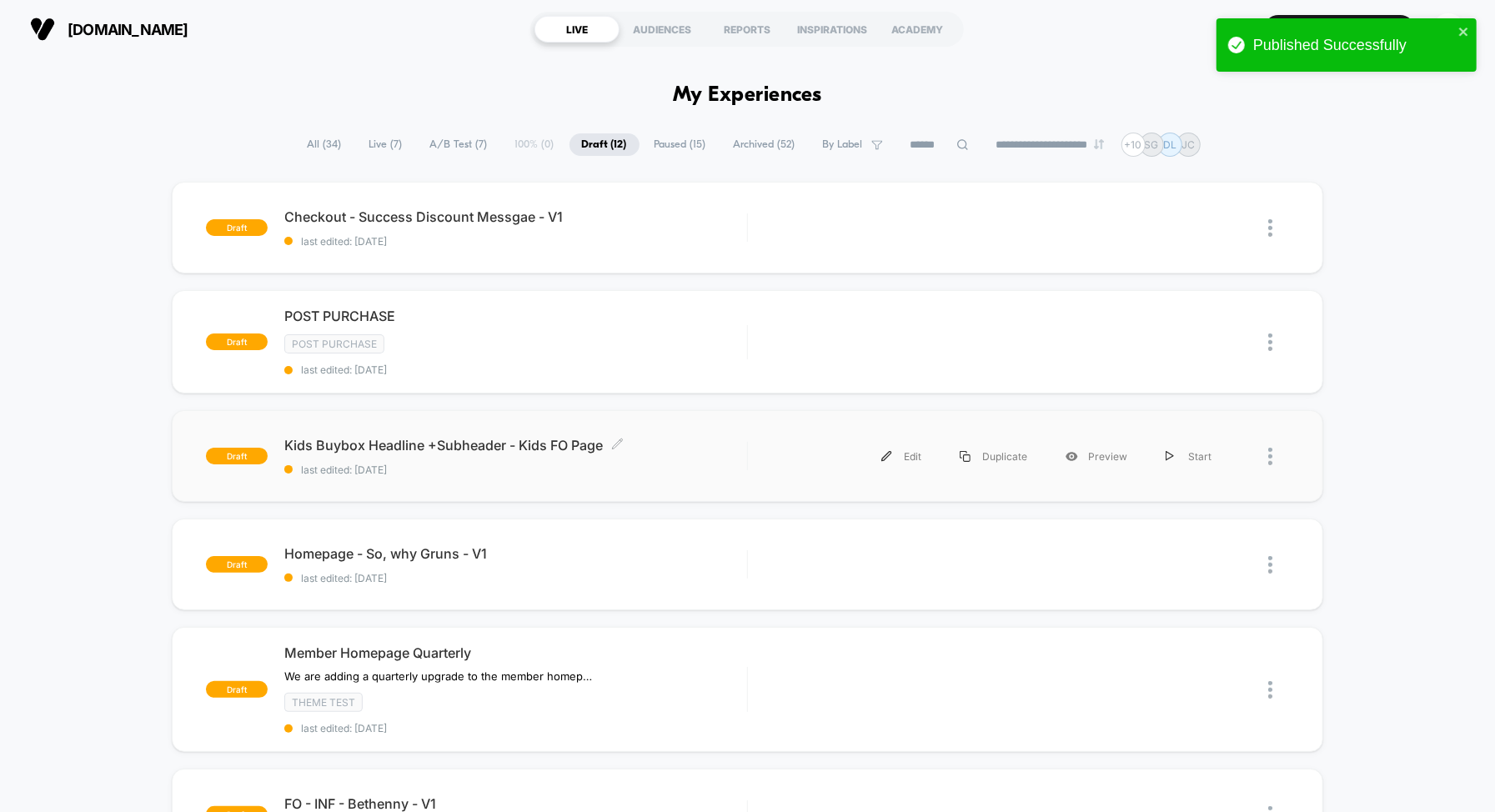
click at [706, 451] on div "Kids Buybox Headline +Subheader - Kids FO Page Click to edit experience details…" at bounding box center [516, 456] width 463 height 39
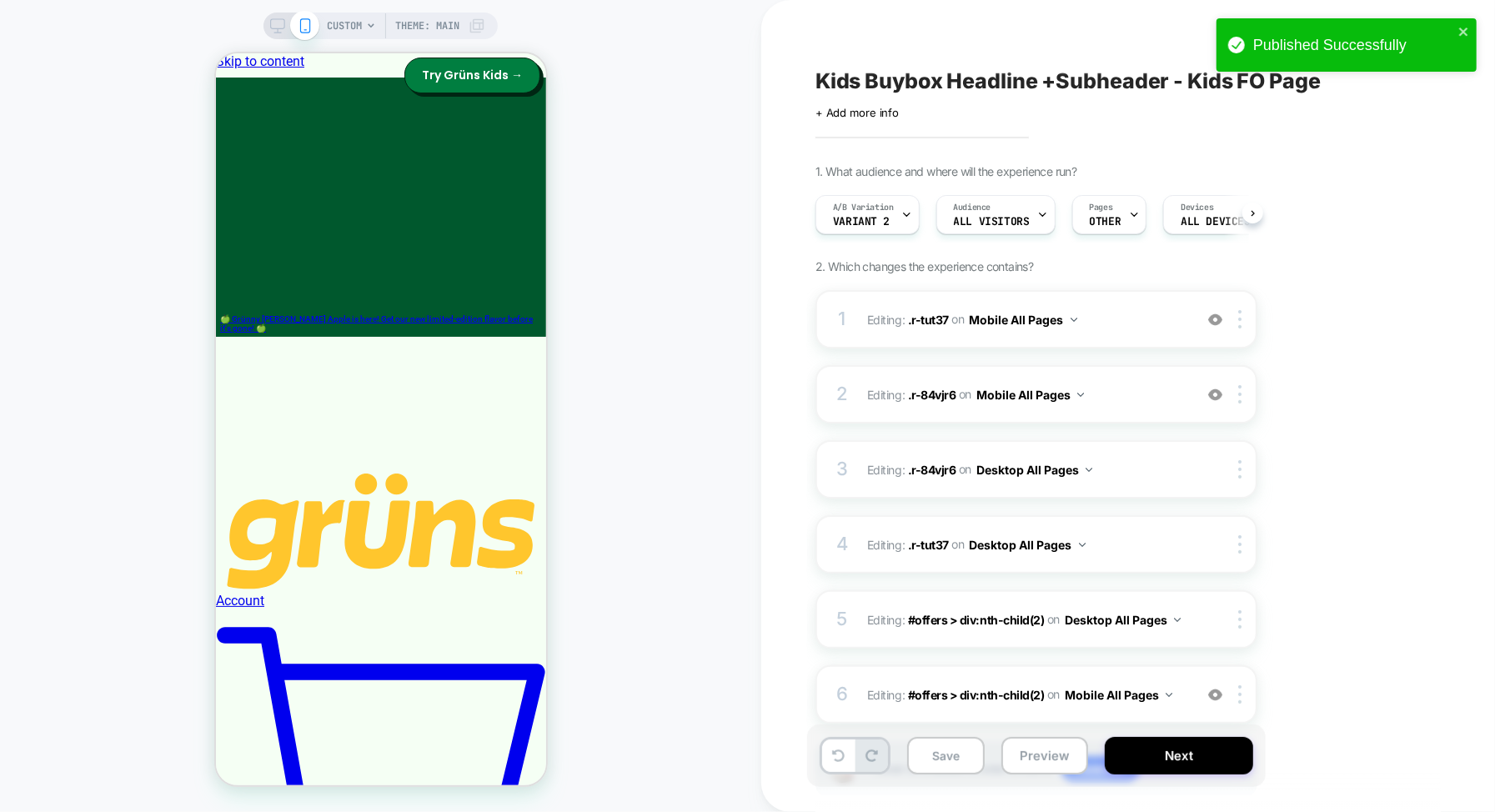
scroll to position [0, 1]
click at [1183, 754] on button "Next" at bounding box center [1179, 755] width 148 height 38
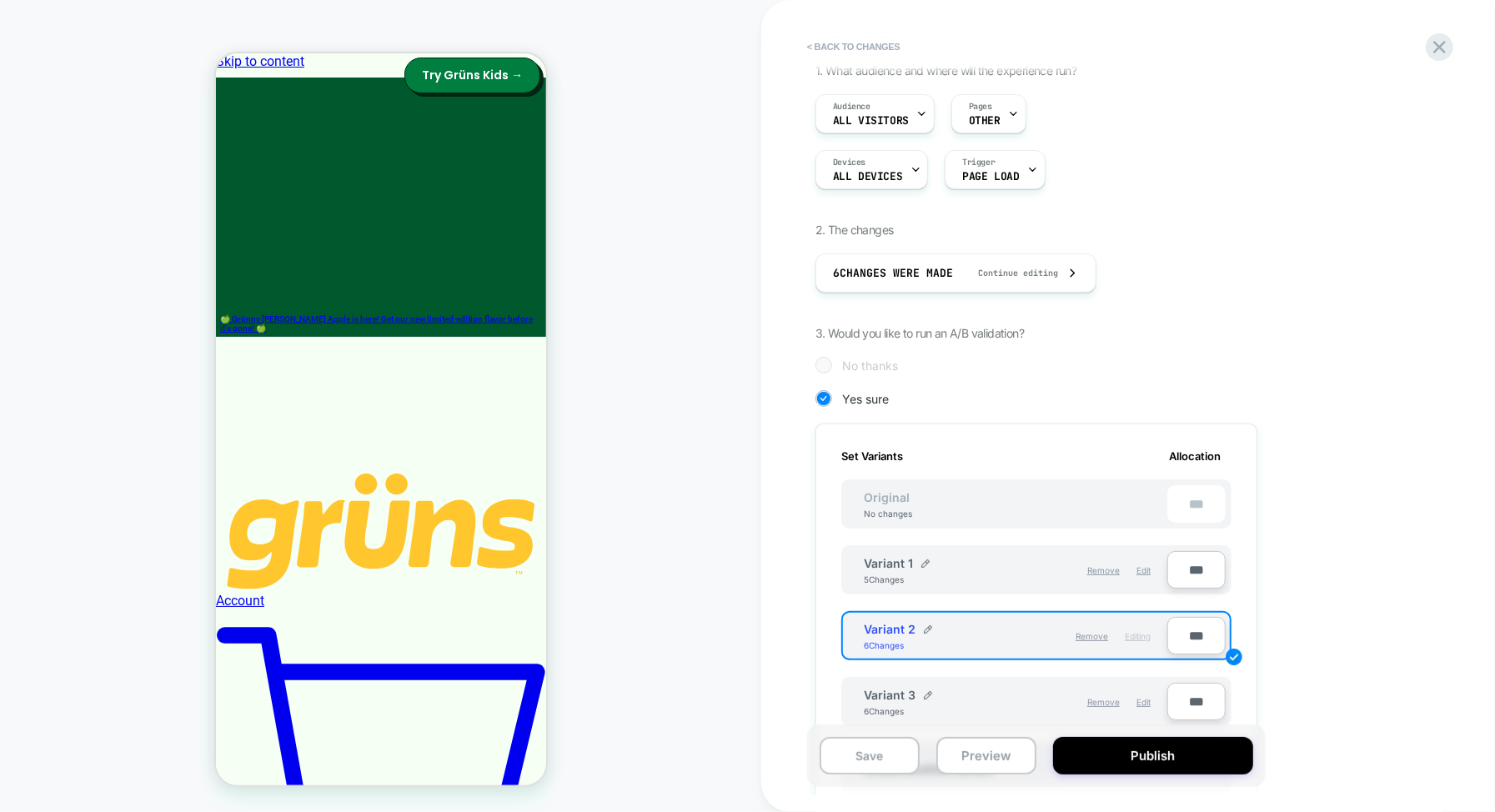
scroll to position [154, 0]
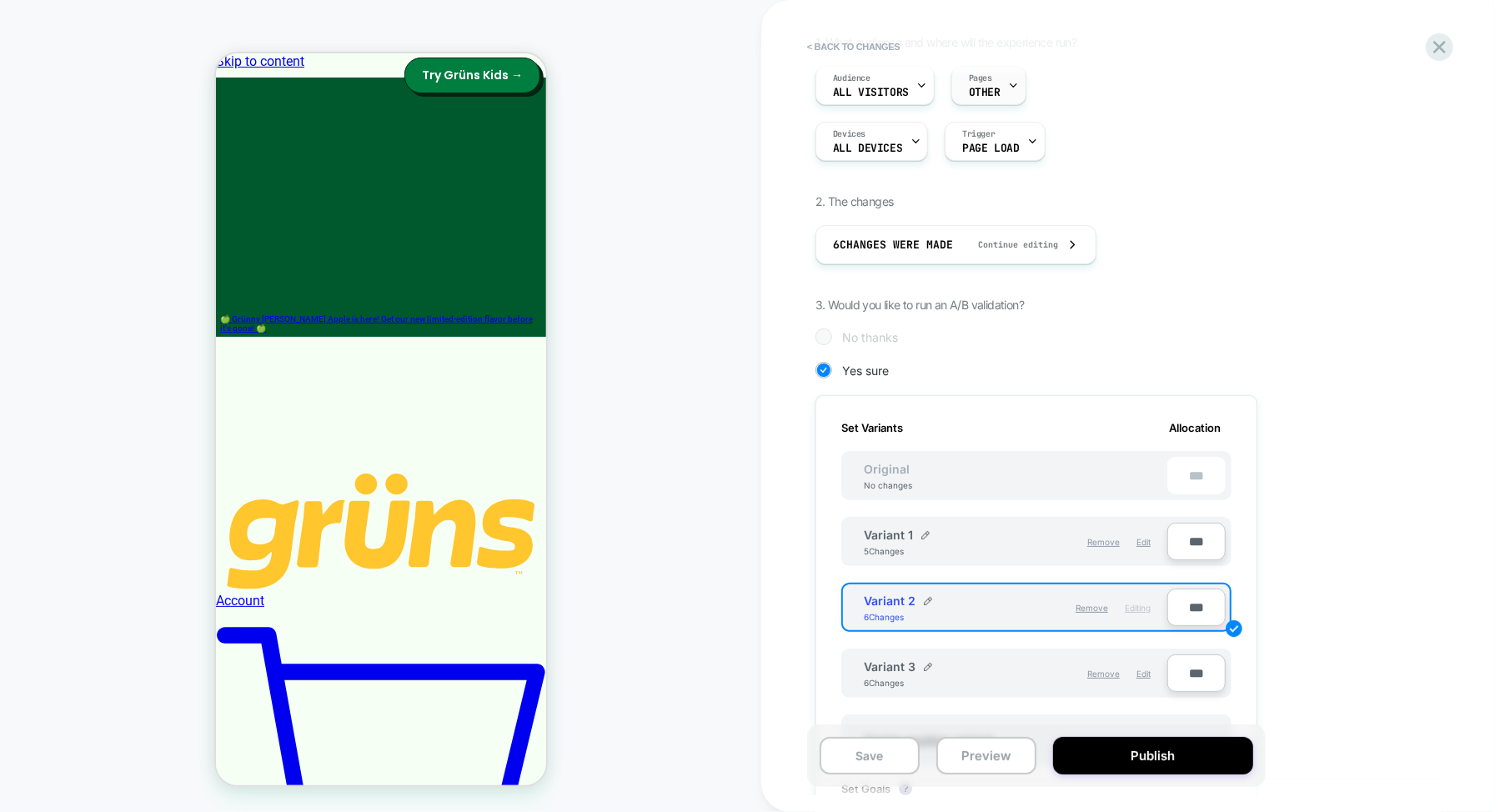
click at [998, 91] on div "Pages OTHER" at bounding box center [985, 85] width 65 height 38
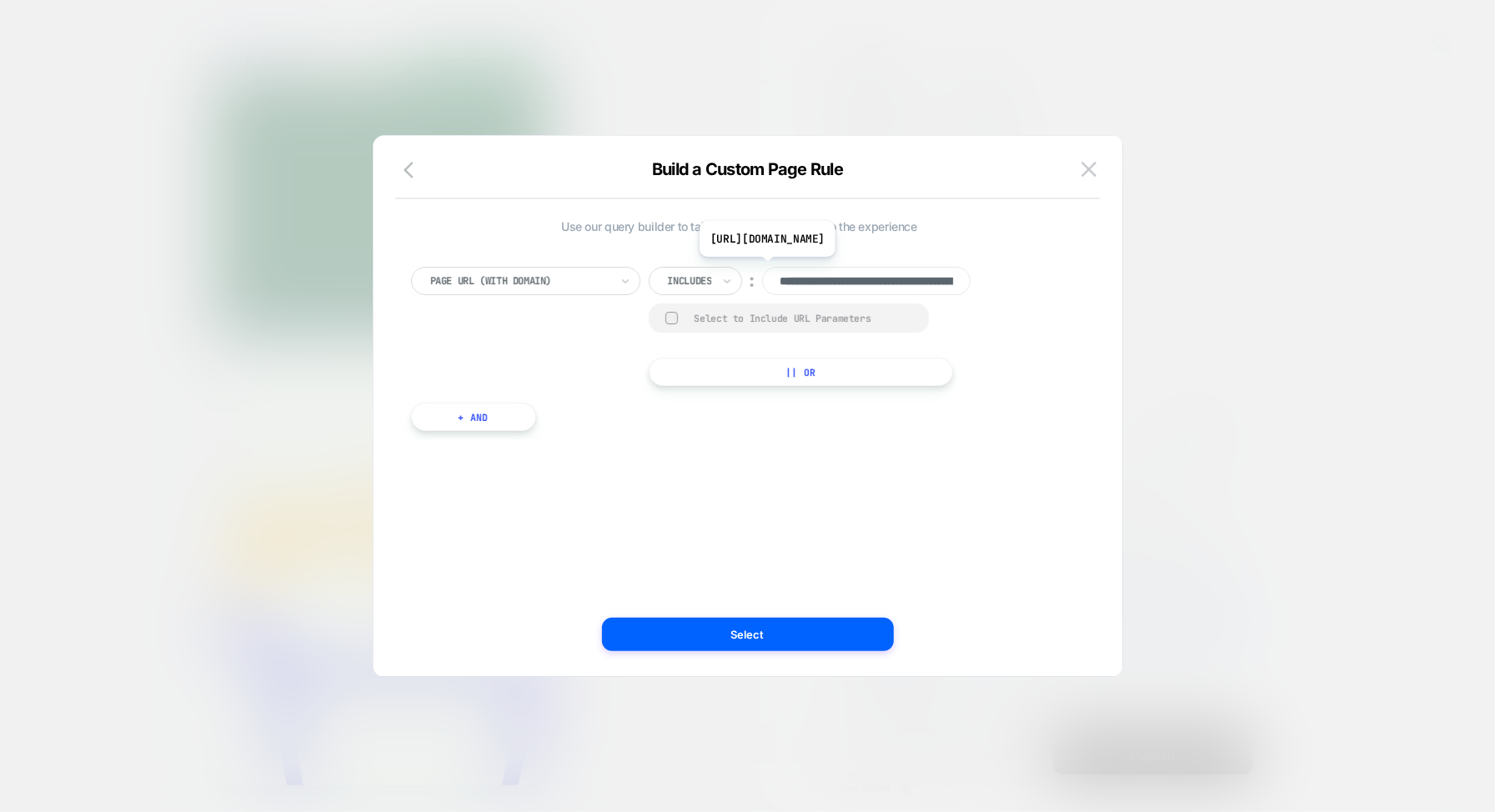
scroll to position [0, 184]
click at [1082, 171] on img at bounding box center [1089, 168] width 15 height 14
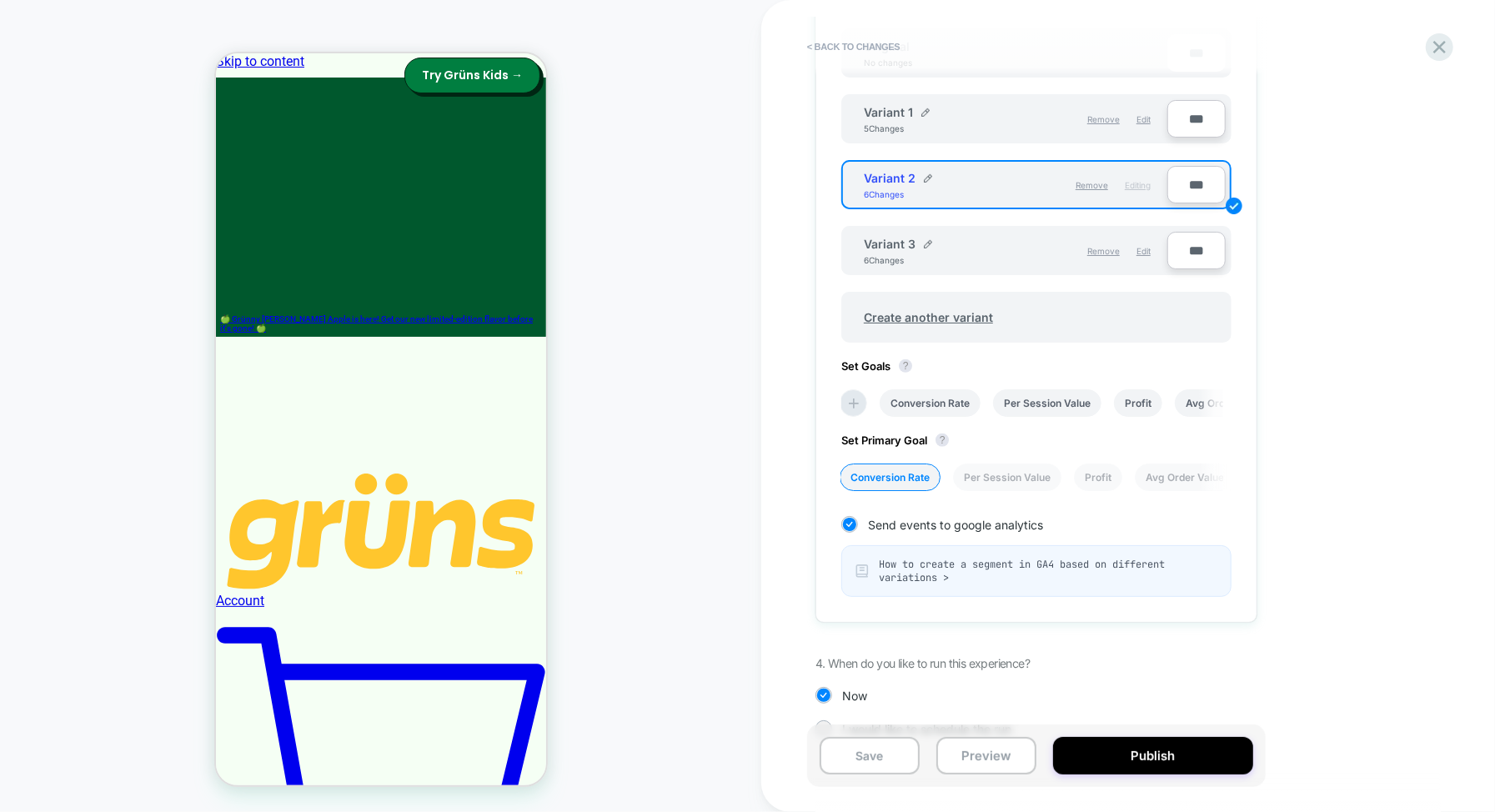
scroll to position [603, 0]
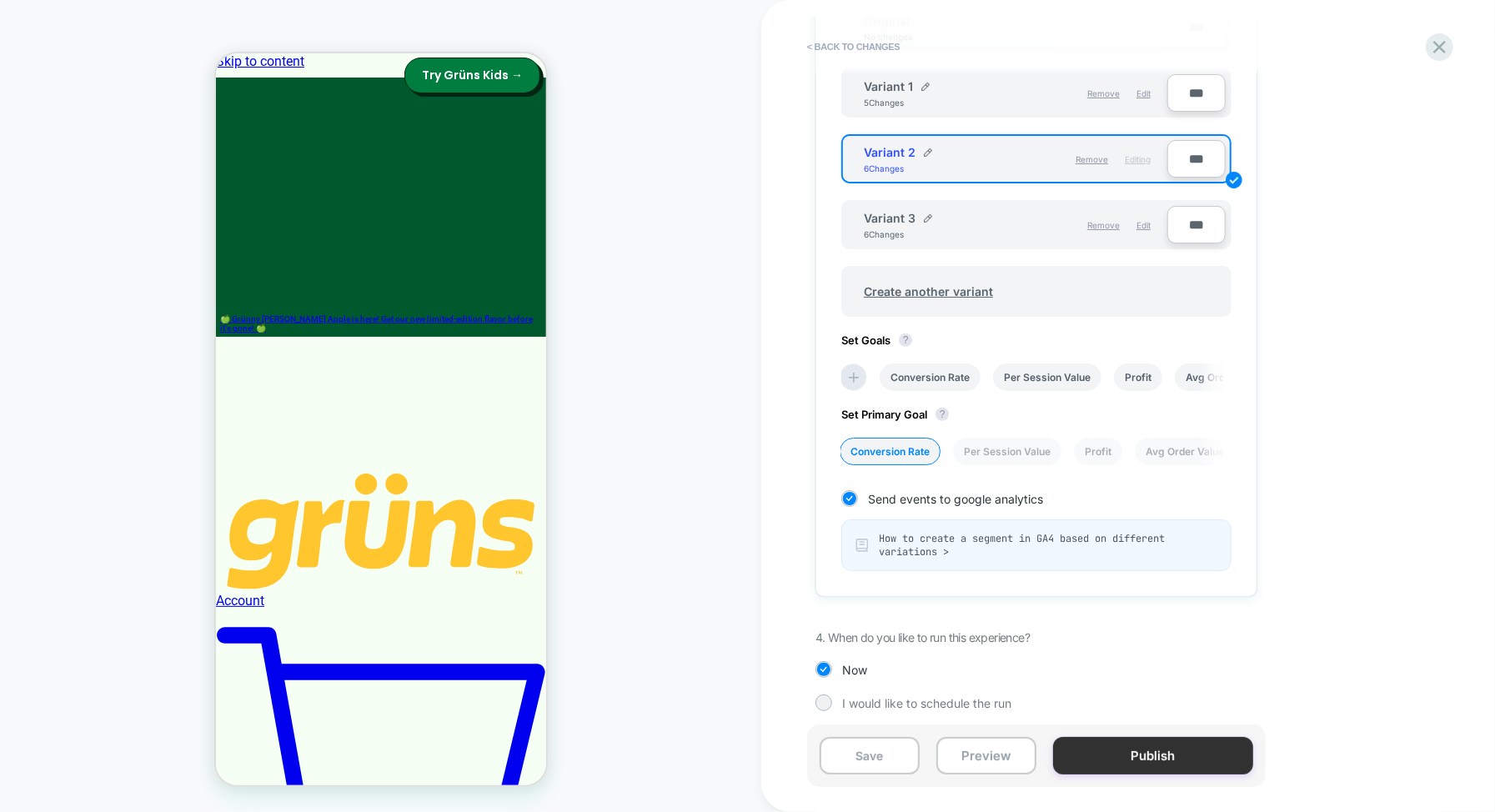
click at [1133, 753] on button "Publish" at bounding box center [1153, 755] width 200 height 38
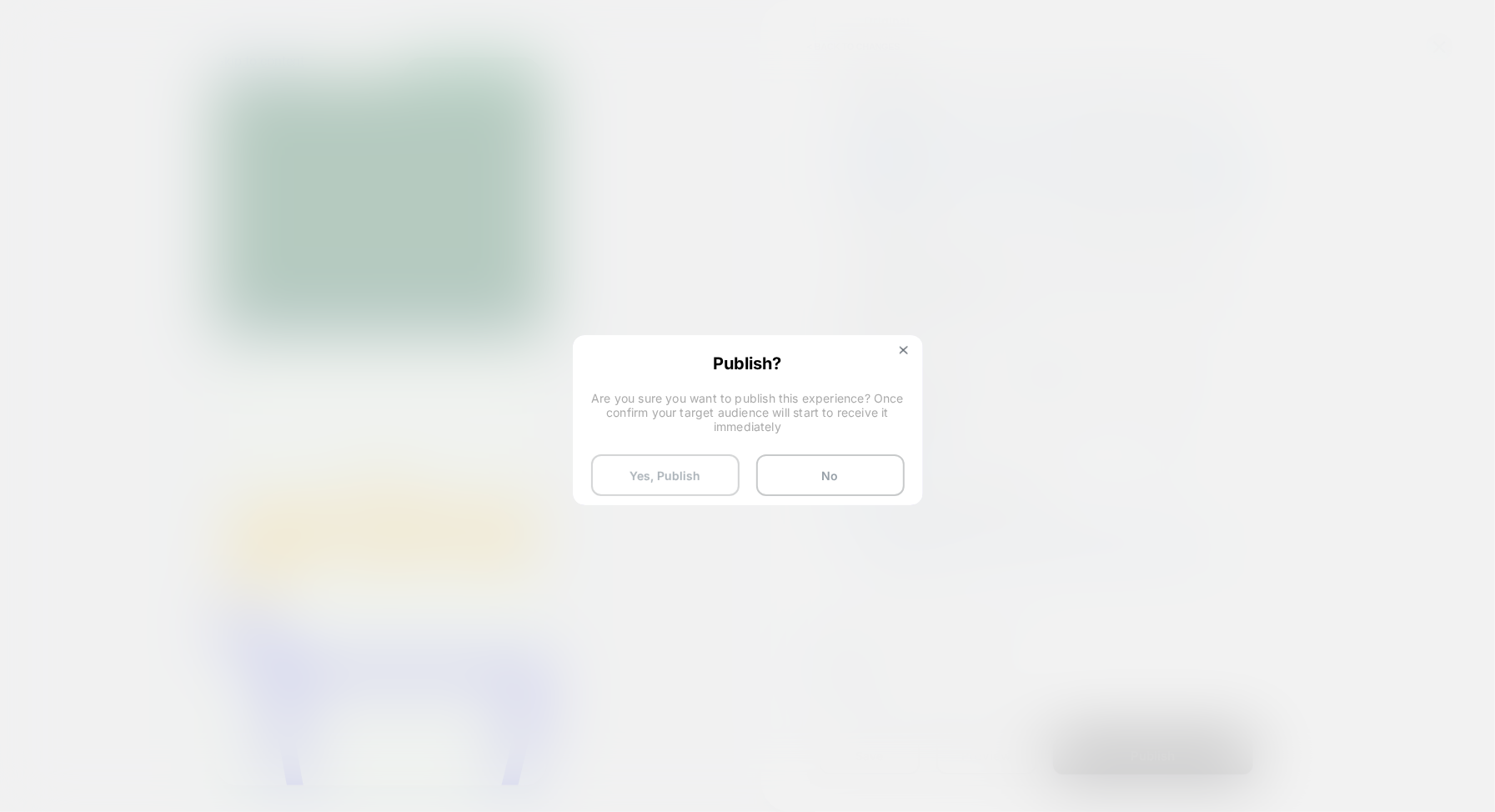
click at [686, 478] on button "Yes, Publish" at bounding box center [665, 475] width 148 height 42
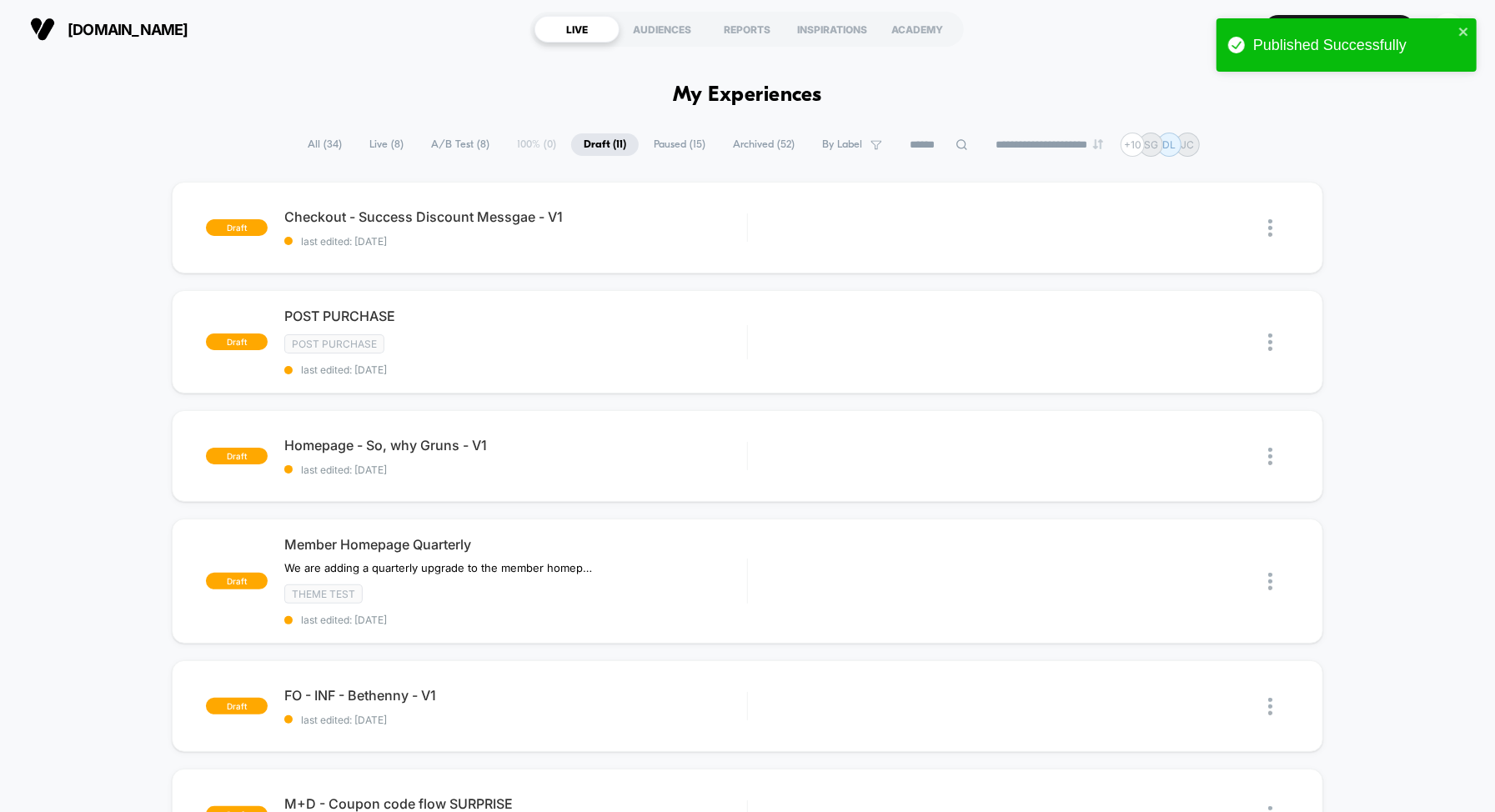
click at [315, 139] on span "All ( 34 )" at bounding box center [324, 144] width 60 height 23
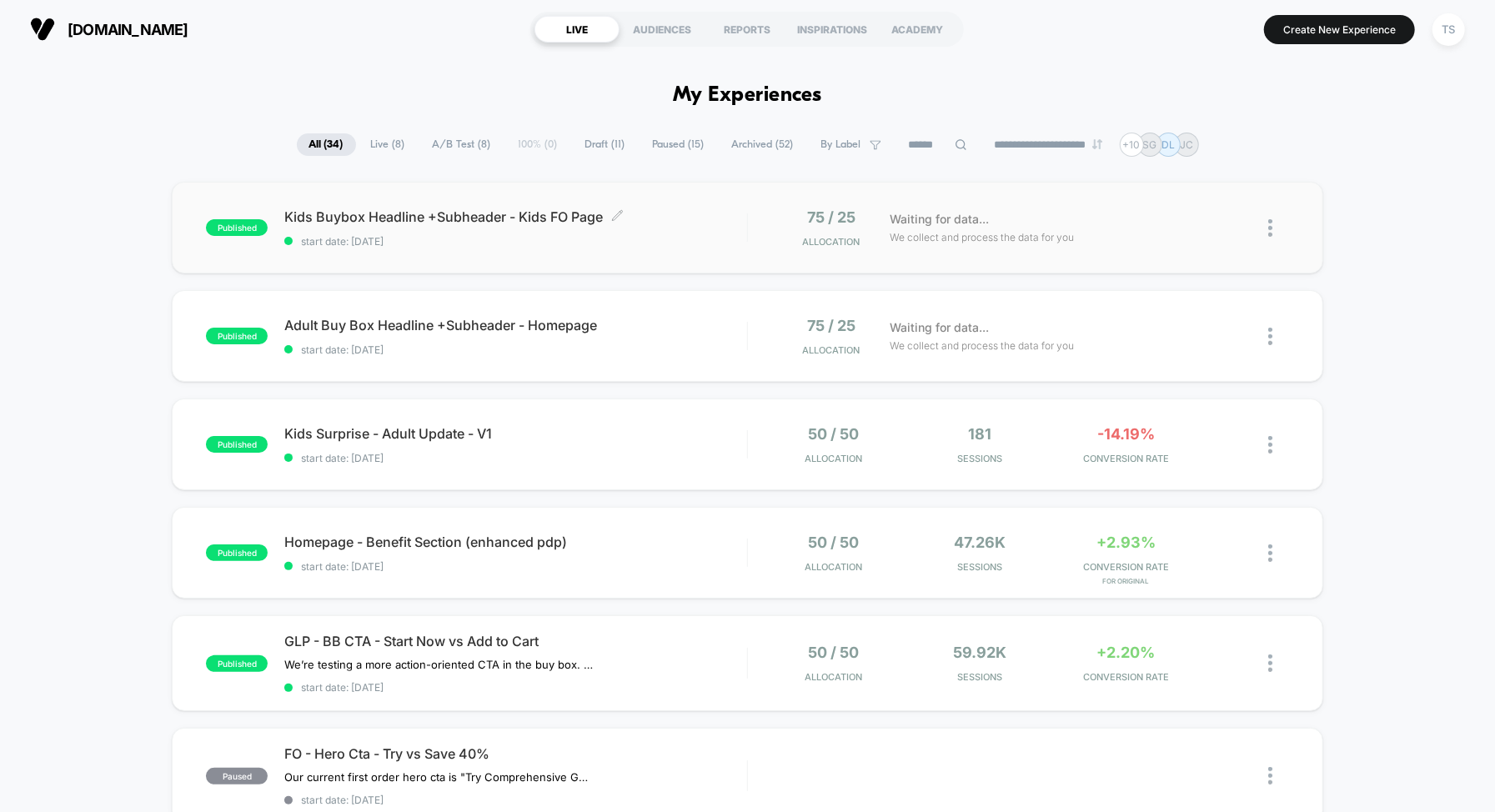
click at [540, 221] on span "Kids Buybox Headline +Subheader - Kids FO Page Click to edit experience details" at bounding box center [516, 217] width 463 height 17
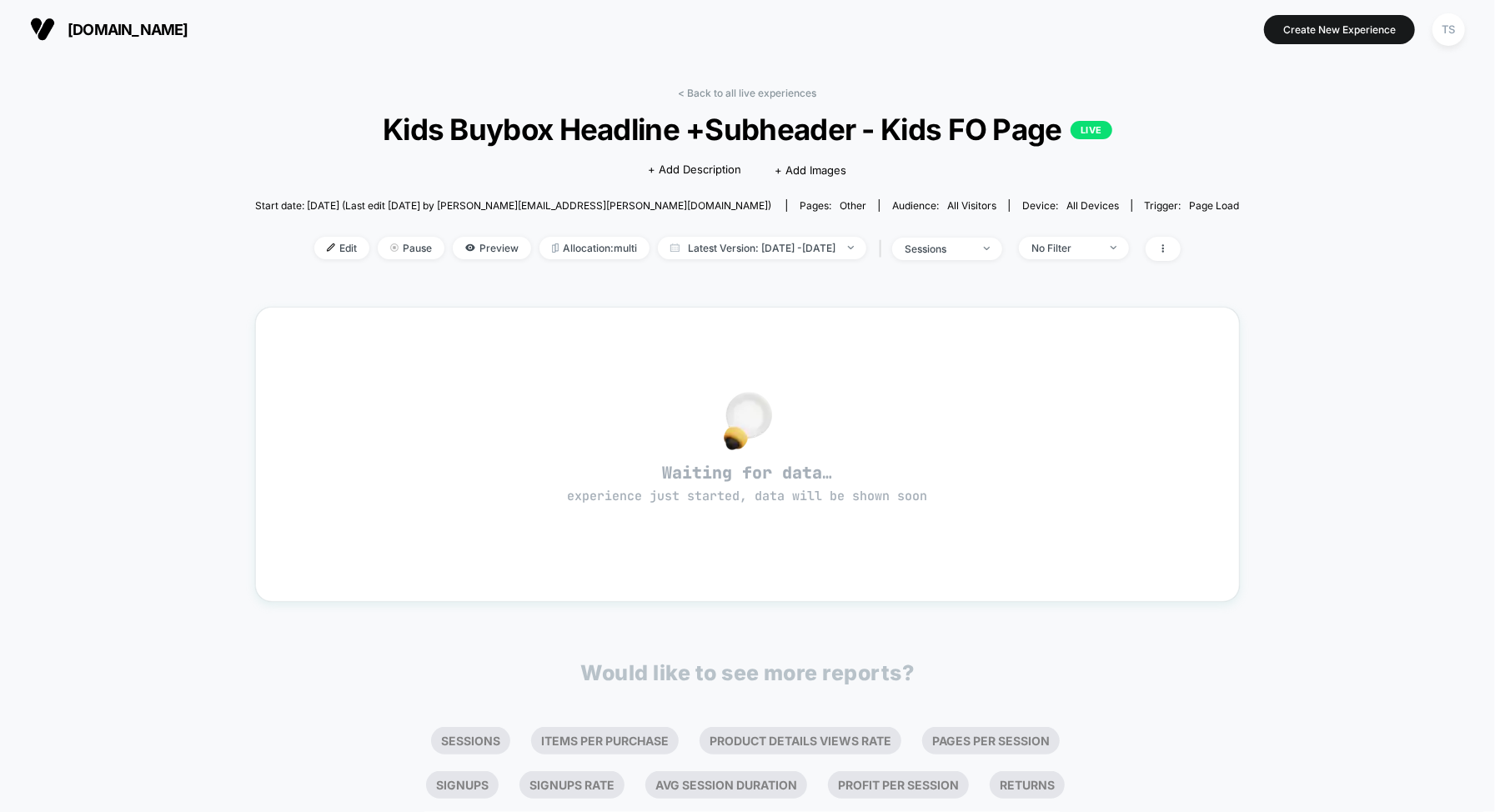
click at [248, 445] on div "< Back to all live experiences Kids Buybox Headline +Subheader - Kids FO Page L…" at bounding box center [747, 479] width 1495 height 842
click at [769, 89] on link "< Back to all live experiences" at bounding box center [747, 92] width 138 height 13
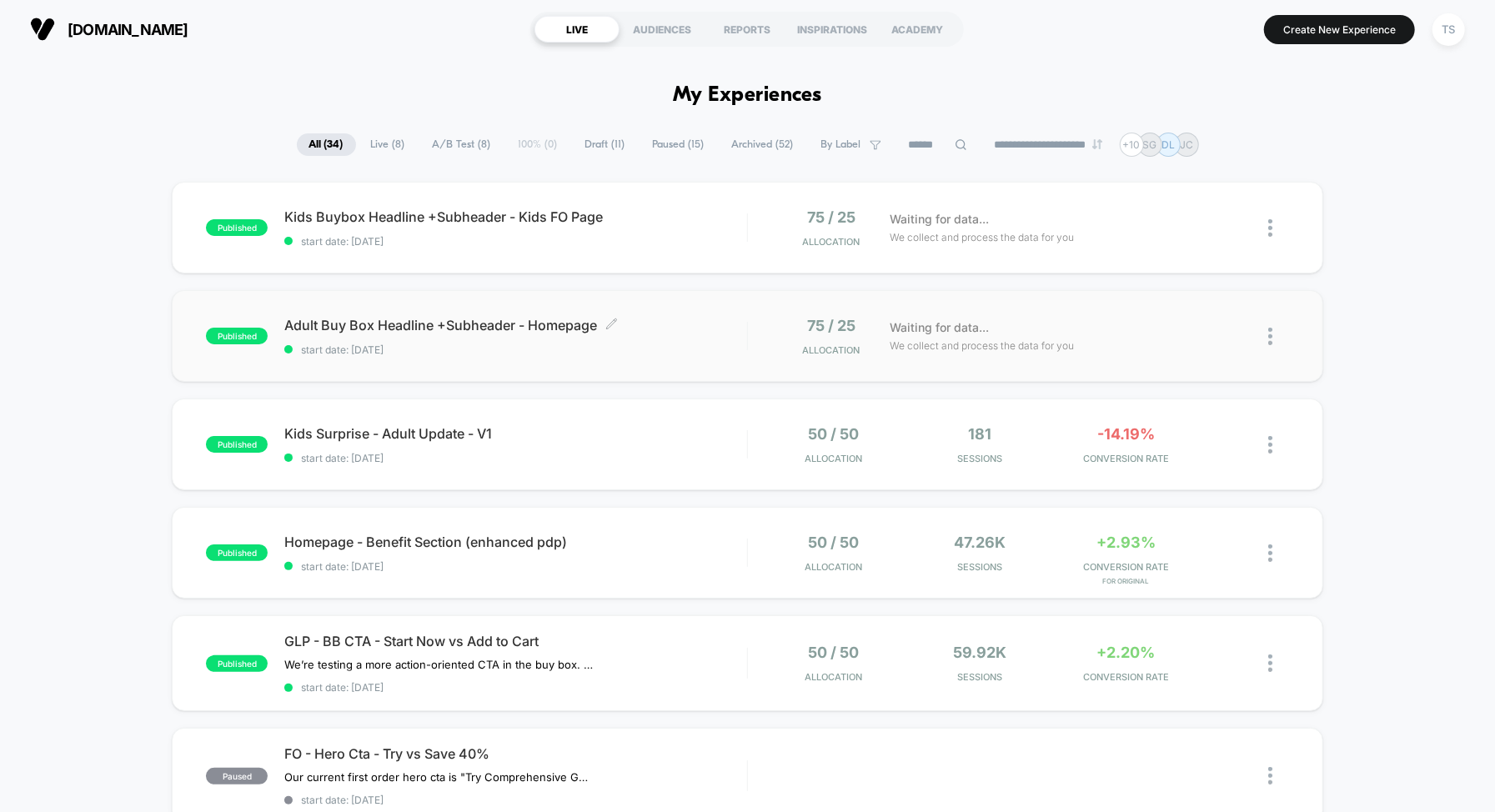
click at [492, 339] on div "Adult Buy Box Headline +Subheader - Homepage Click to edit experience details C…" at bounding box center [516, 336] width 463 height 39
